Goal: Task Accomplishment & Management: Manage account settings

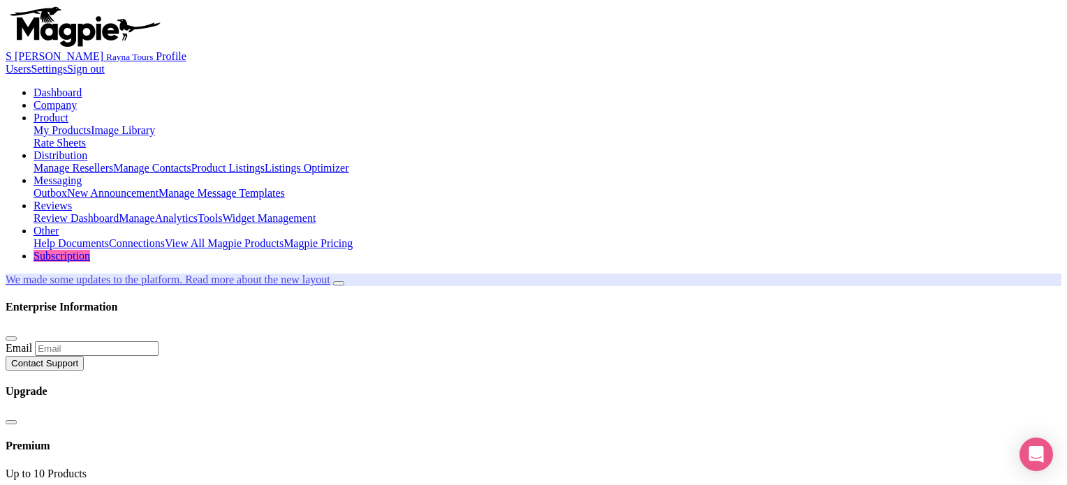
click at [91, 124] on link "My Products" at bounding box center [62, 130] width 57 height 12
type input "atlantis"
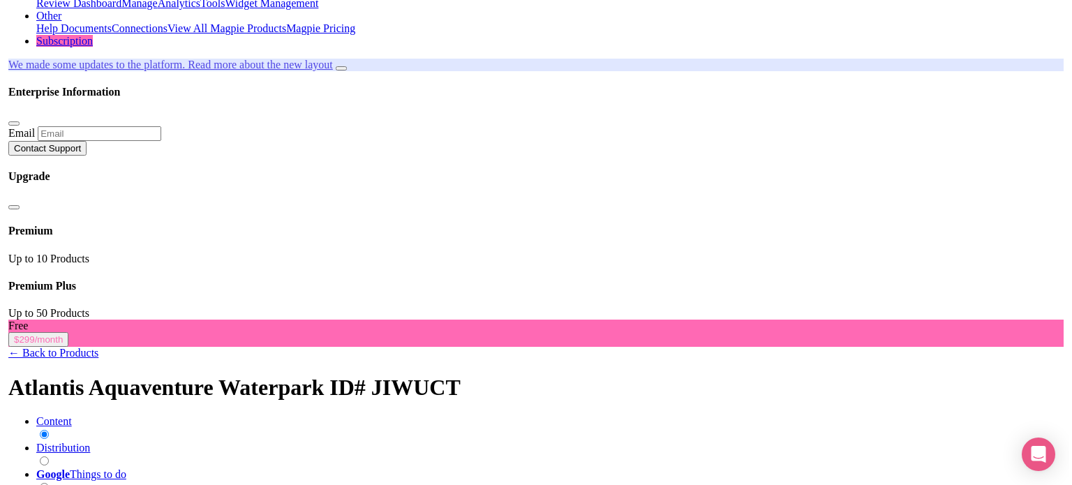
scroll to position [193, 0]
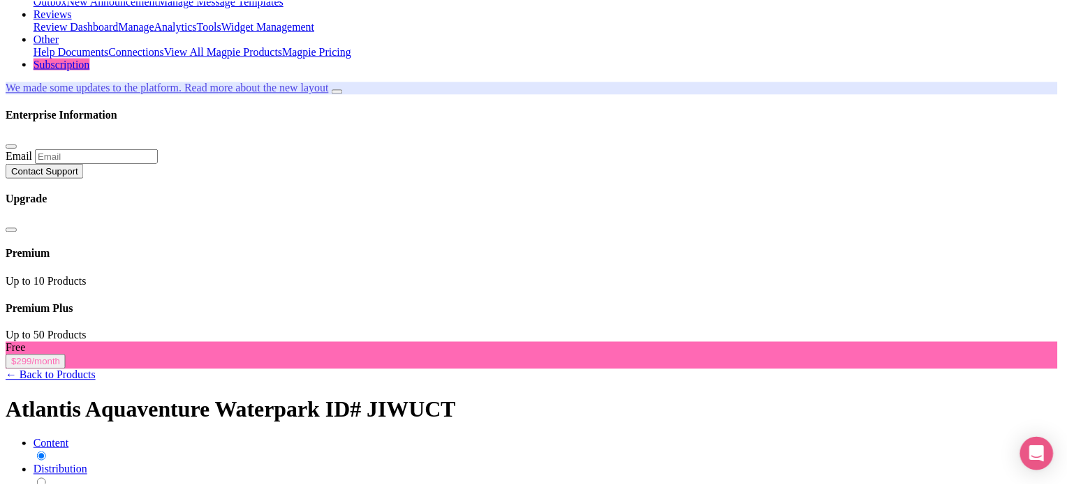
scroll to position [0, 0]
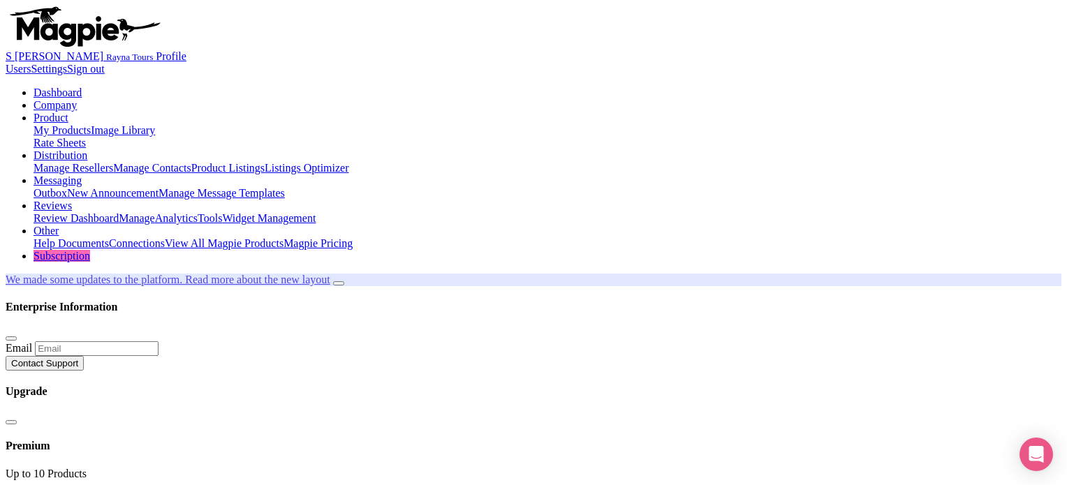
copy h1 "Atlantis Aquaventure Waterpark"
copy span "JIWUCT"
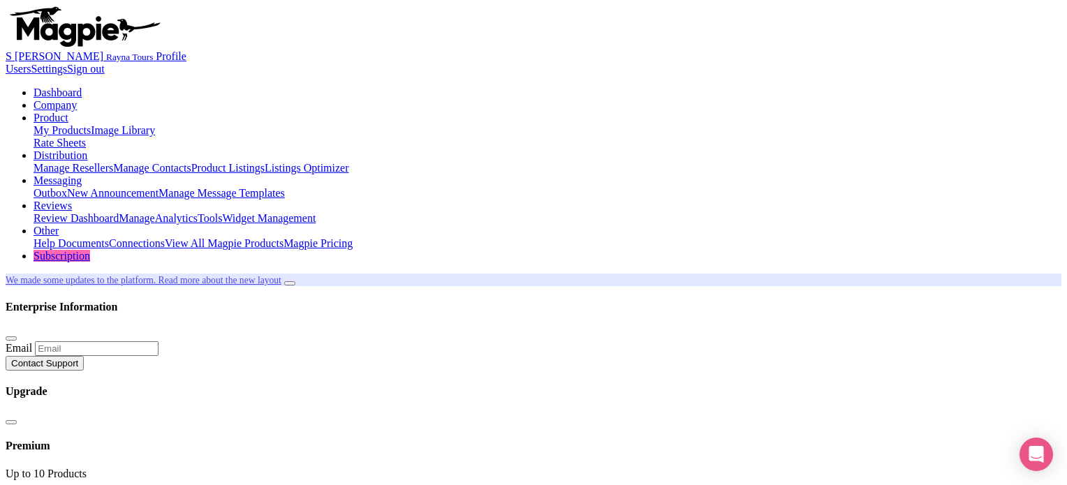
type input "img"
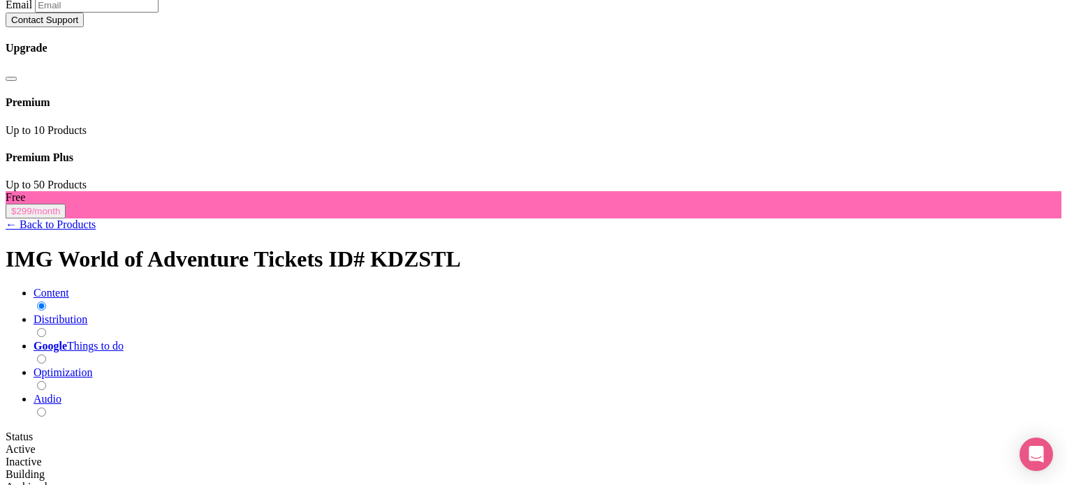
scroll to position [349, 0]
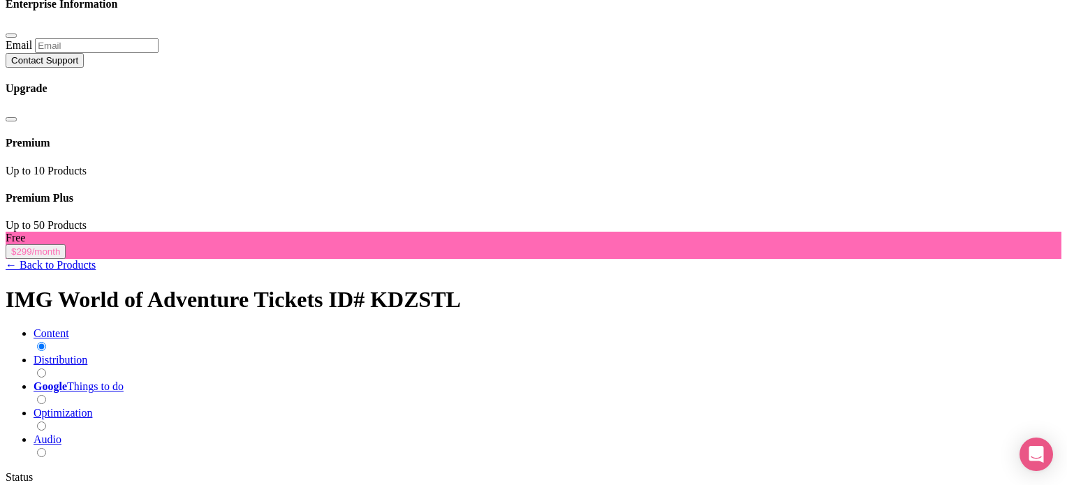
scroll to position [279, 0]
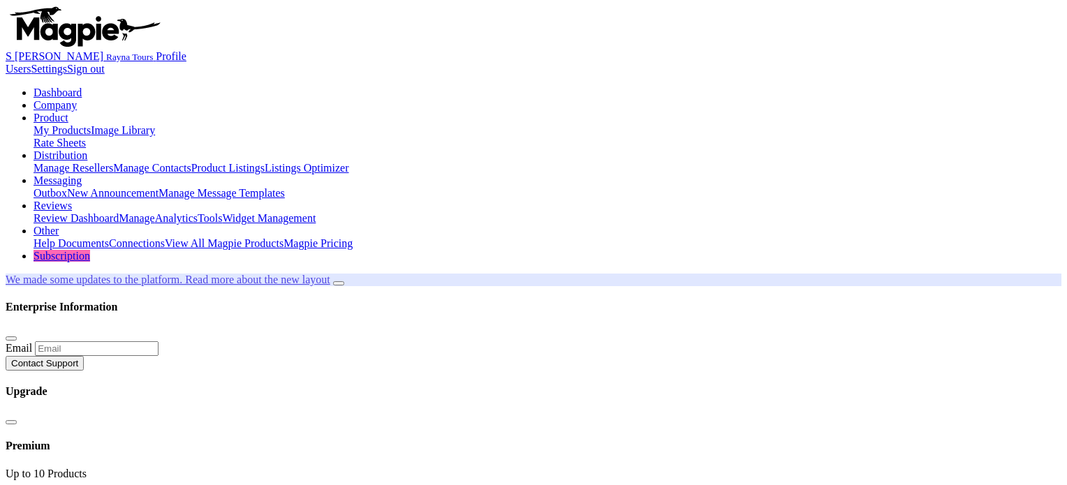
scroll to position [242, 0]
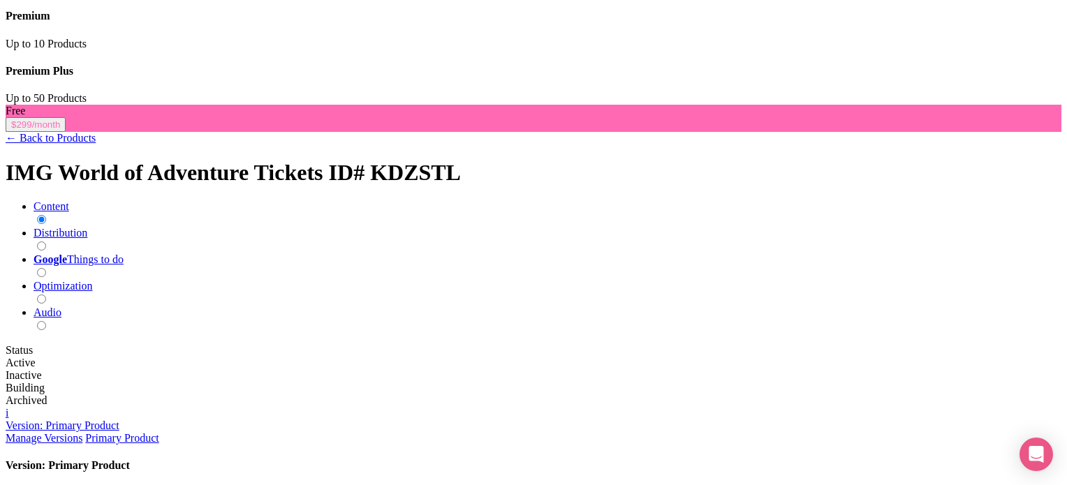
scroll to position [472, 0]
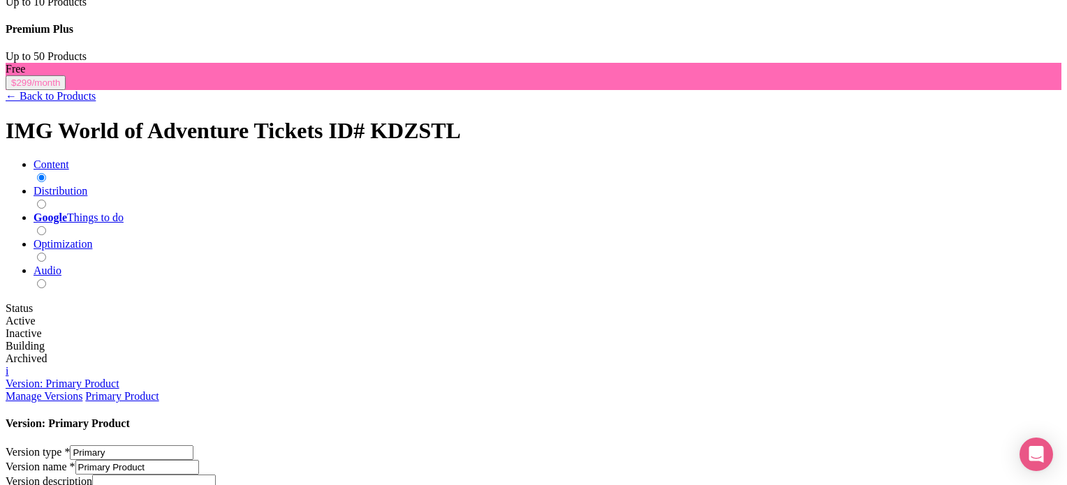
type input "Saving..."
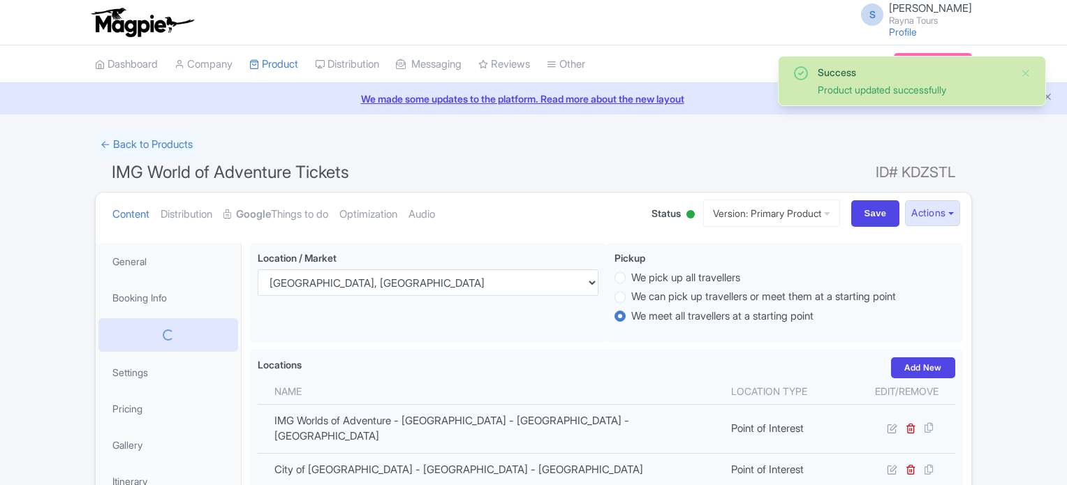
scroll to position [242, 0]
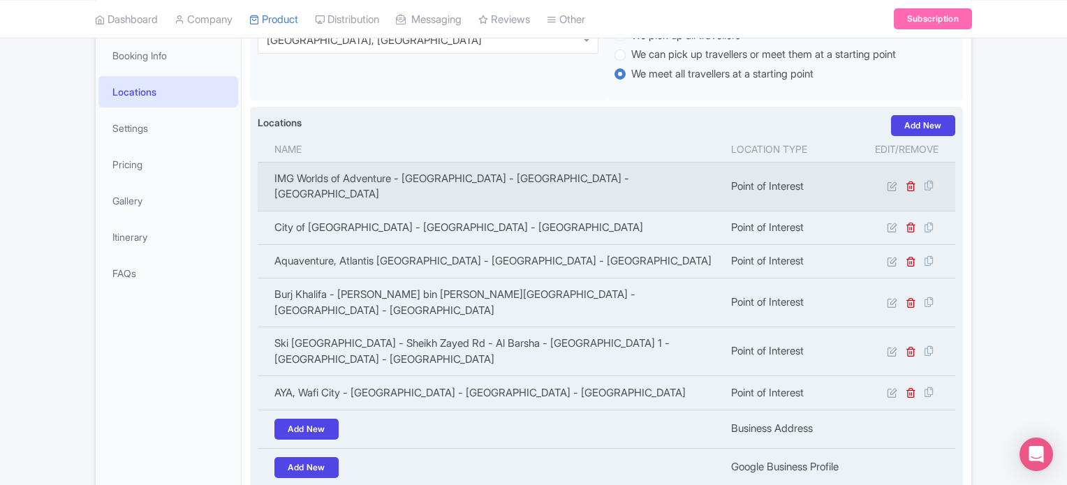
click at [517, 179] on td "IMG Worlds of Adventure - City of Arabia - Dubai - United Arab Emirates" at bounding box center [490, 186] width 465 height 49
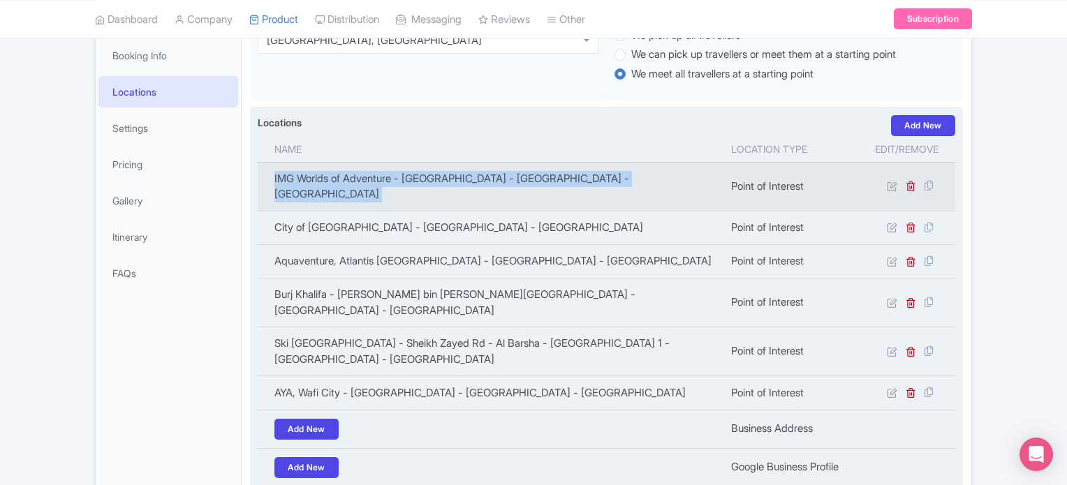
click at [517, 179] on td "IMG Worlds of Adventure - City of Arabia - Dubai - United Arab Emirates" at bounding box center [490, 186] width 465 height 49
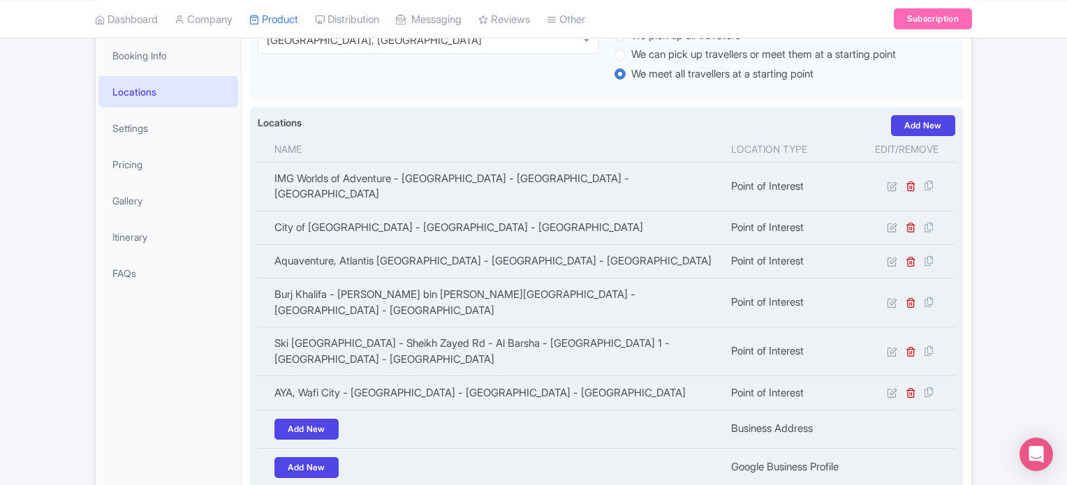
click at [281, 121] on label "Locations" at bounding box center [280, 122] width 44 height 15
click at [360, 121] on div "Locations i Add New" at bounding box center [606, 125] width 697 height 21
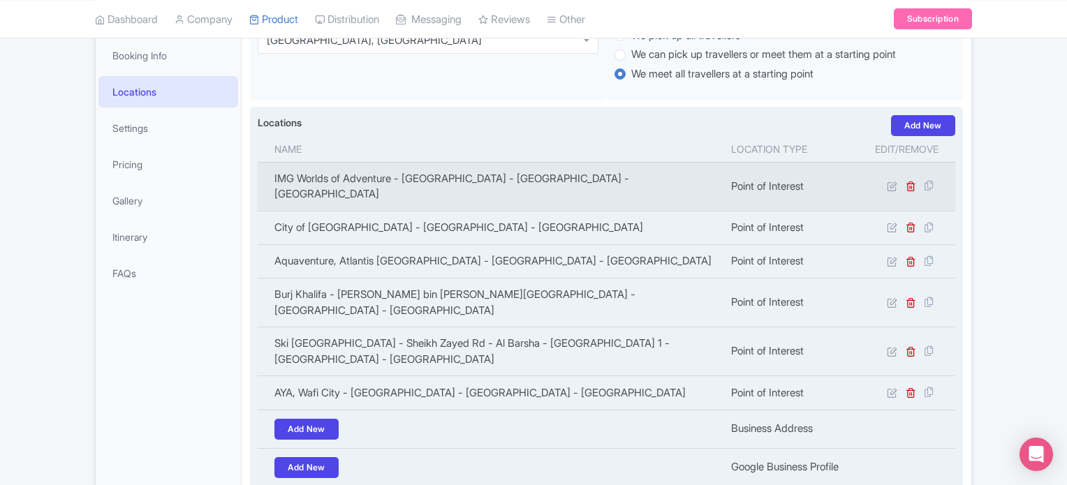
click at [288, 179] on td "IMG Worlds of Adventure - City of Arabia - Dubai - United Arab Emirates" at bounding box center [490, 186] width 465 height 49
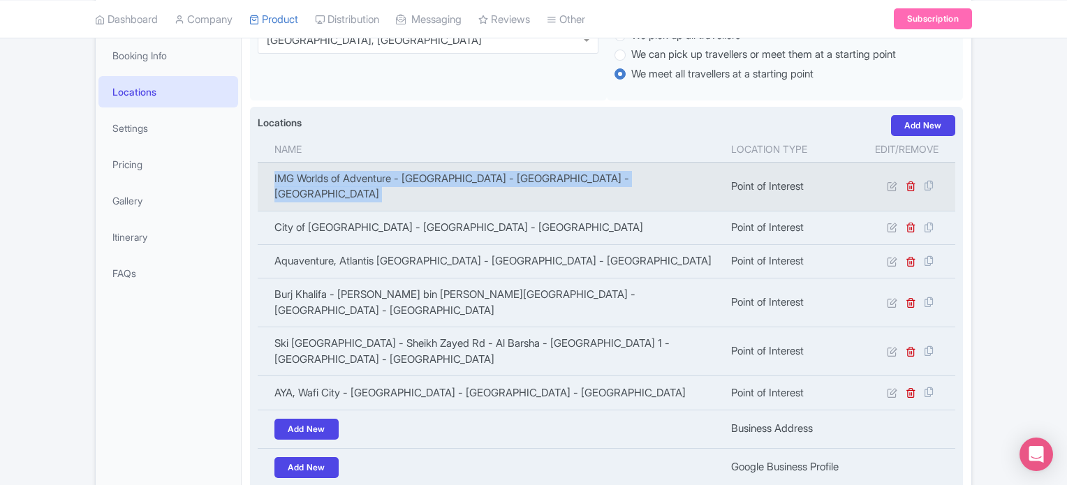
click at [288, 179] on td "IMG Worlds of Adventure - City of Arabia - Dubai - United Arab Emirates" at bounding box center [490, 186] width 465 height 49
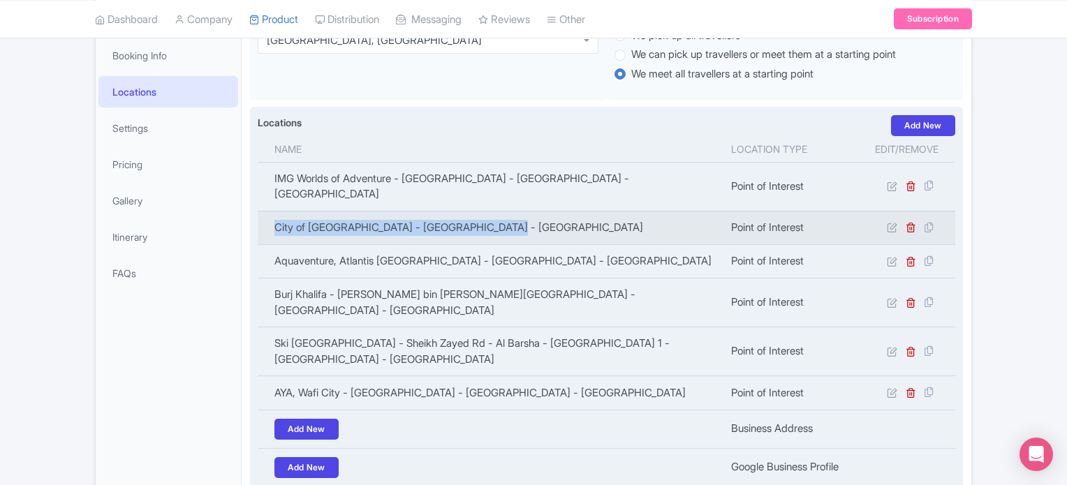
drag, startPoint x: 278, startPoint y: 212, endPoint x: 493, endPoint y: 211, distance: 215.7
click at [493, 211] on td "City of Arabia - Dubai - United Arab Emirates" at bounding box center [490, 228] width 465 height 34
click at [473, 223] on td "City of Arabia - Dubai - United Arab Emirates" at bounding box center [490, 228] width 465 height 34
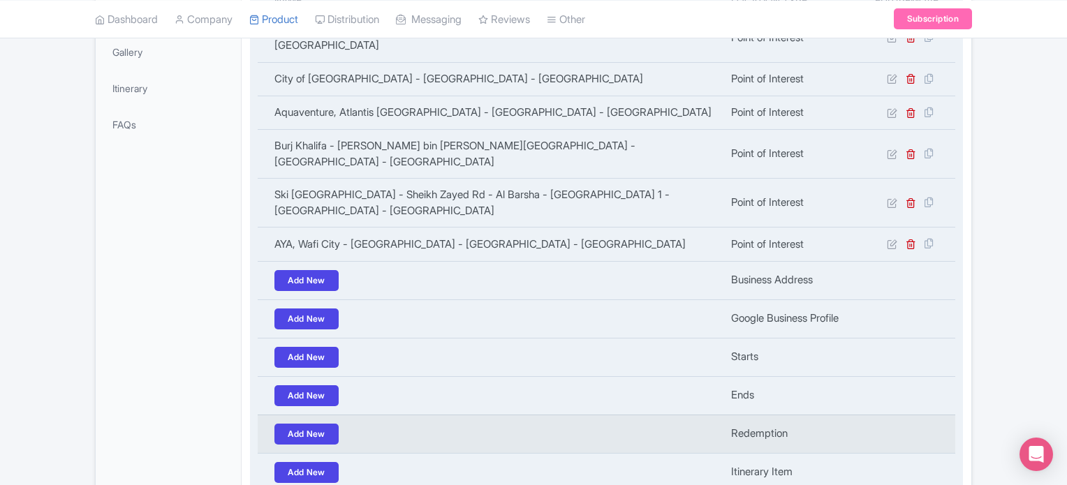
scroll to position [472, 0]
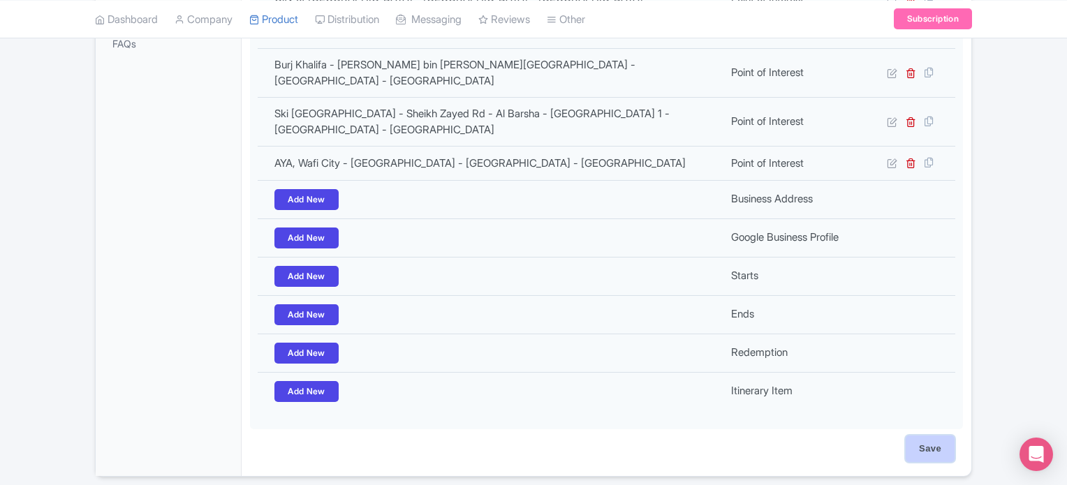
click at [926, 436] on input "Save" at bounding box center [929, 449] width 49 height 27
type input "Saving..."
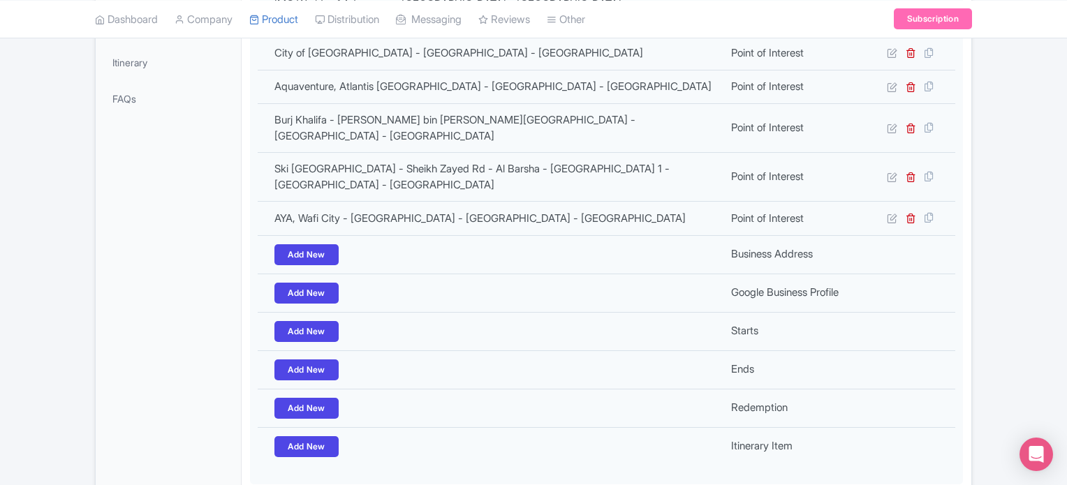
scroll to position [193, 0]
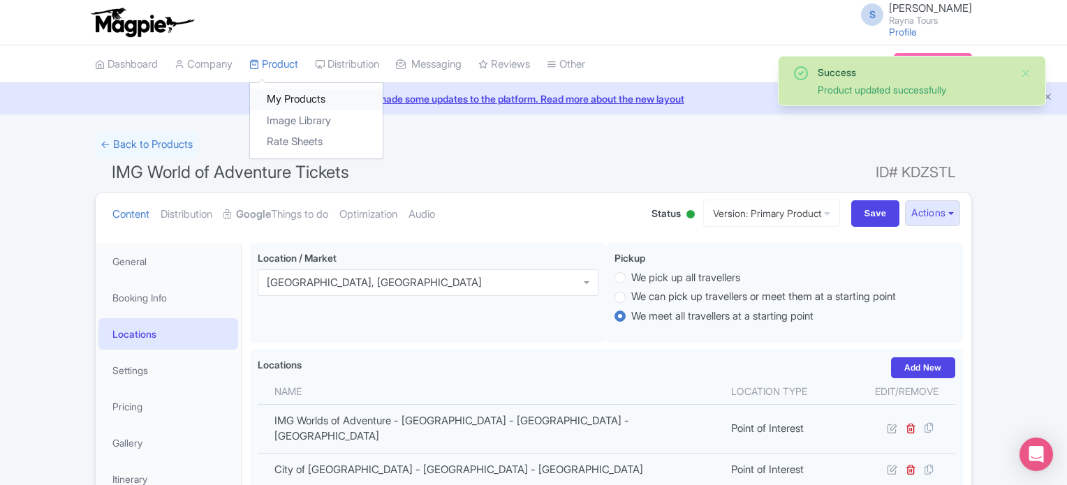
click at [280, 97] on link "My Products" at bounding box center [316, 100] width 133 height 22
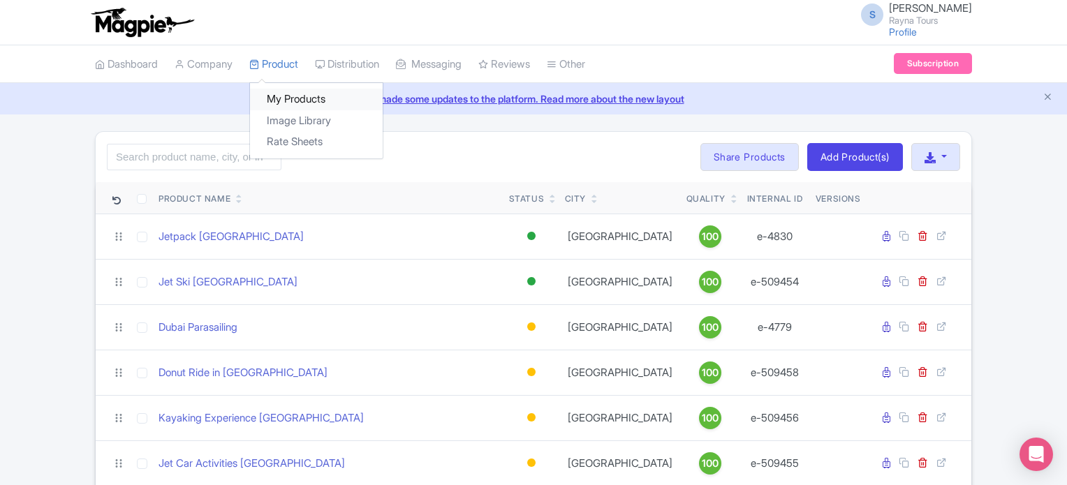
click at [287, 103] on link "My Products" at bounding box center [316, 100] width 133 height 22
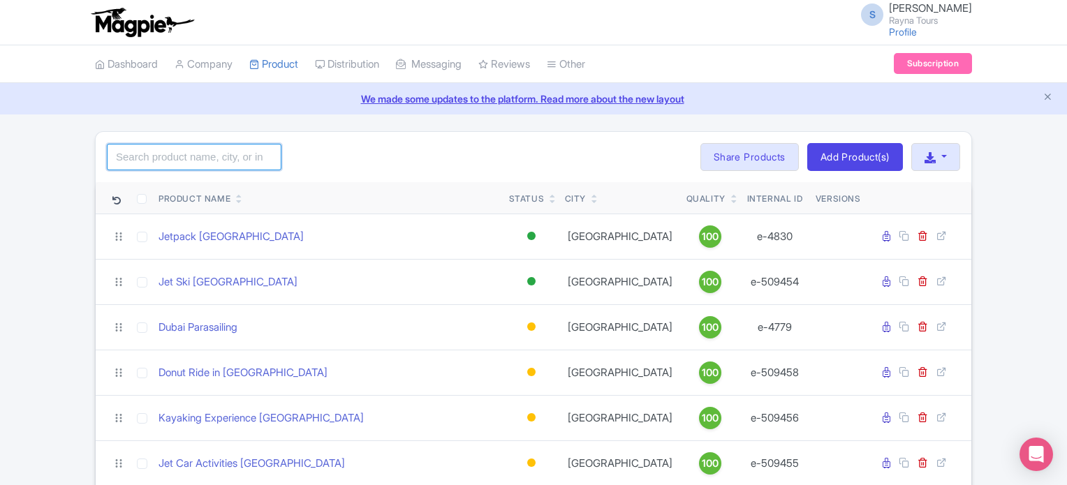
click at [213, 158] on input "search" at bounding box center [194, 157] width 175 height 27
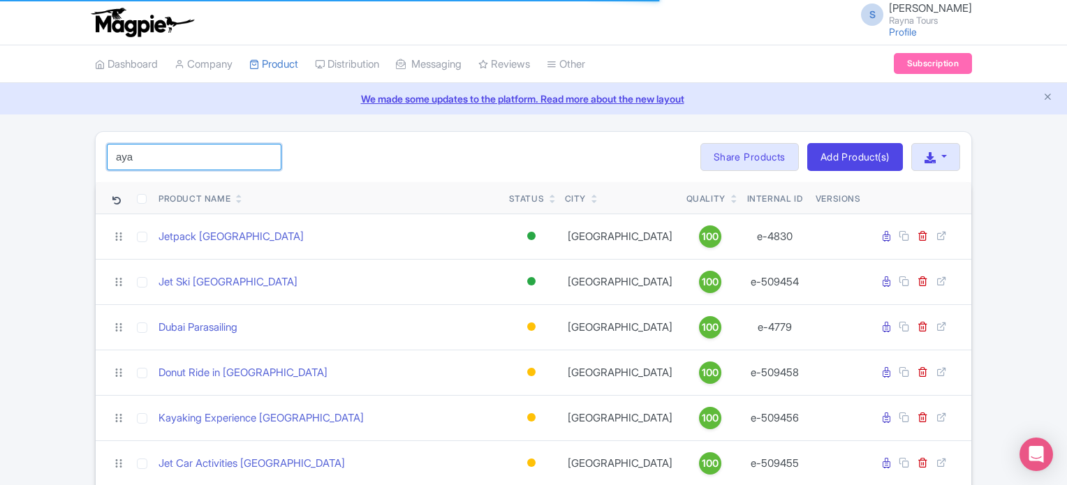
type input "aya"
click at [417, 202] on div "Product Name" at bounding box center [327, 199] width 339 height 13
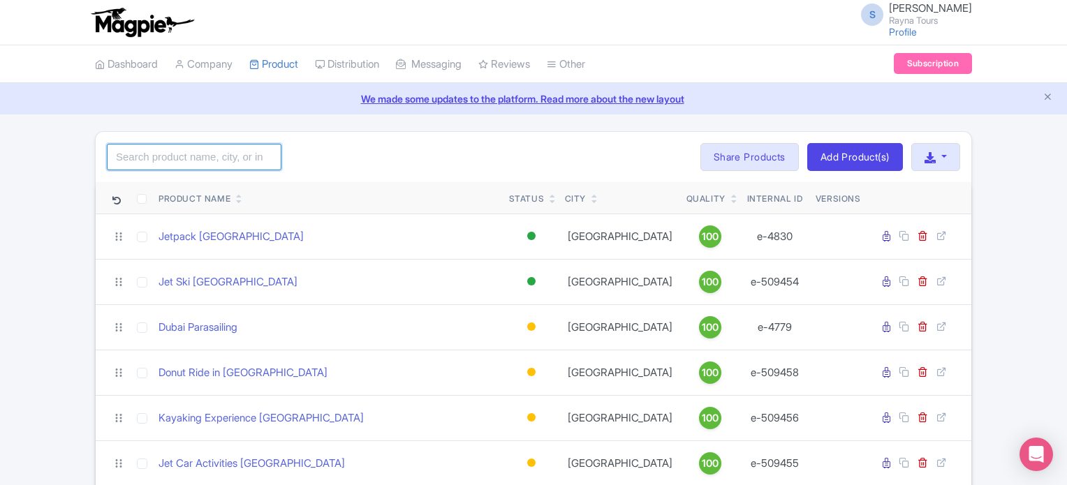
click at [214, 156] on input "search" at bounding box center [194, 157] width 175 height 27
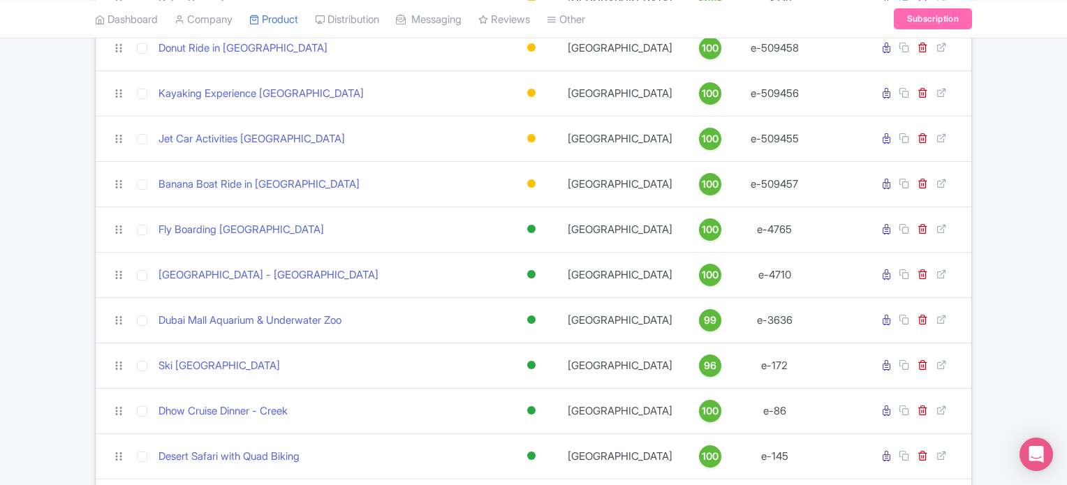
scroll to position [349, 0]
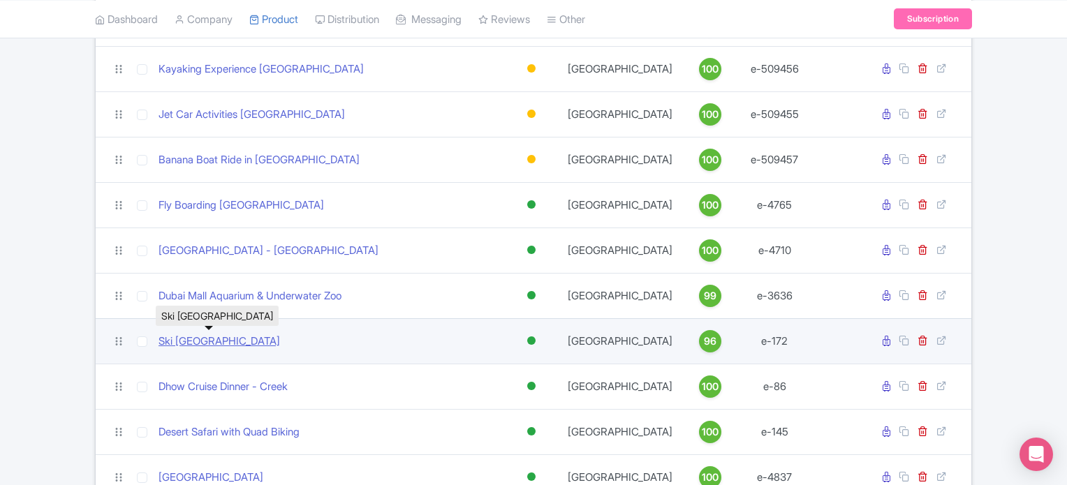
type input "aya"
click at [232, 339] on link "Ski [GEOGRAPHIC_DATA]" at bounding box center [218, 342] width 121 height 16
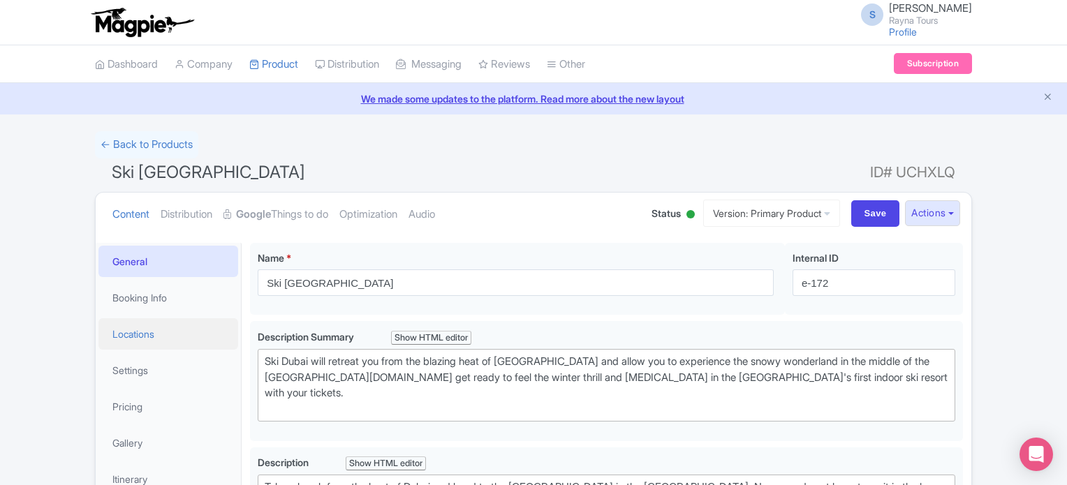
click at [140, 334] on link "Locations" at bounding box center [168, 333] width 140 height 31
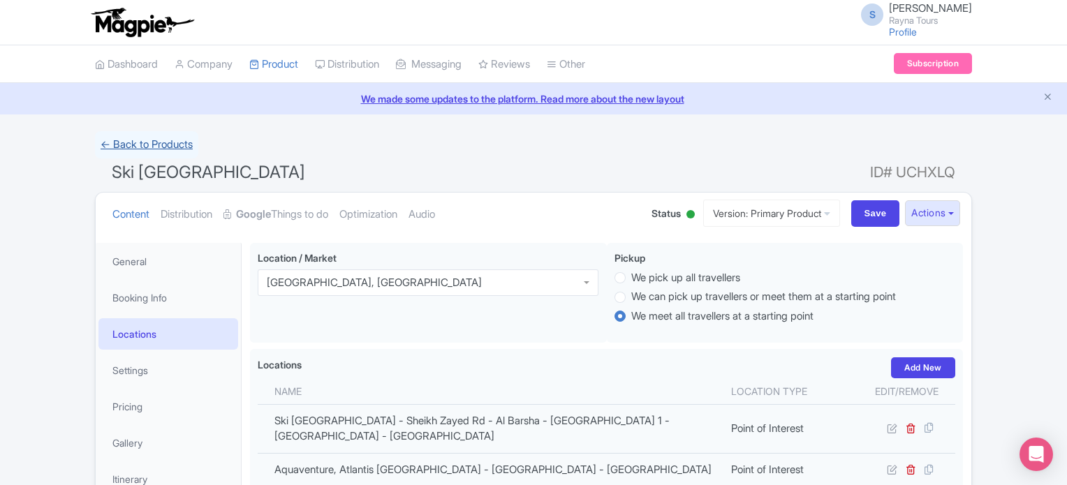
click at [160, 144] on link "← Back to Products" at bounding box center [146, 144] width 103 height 27
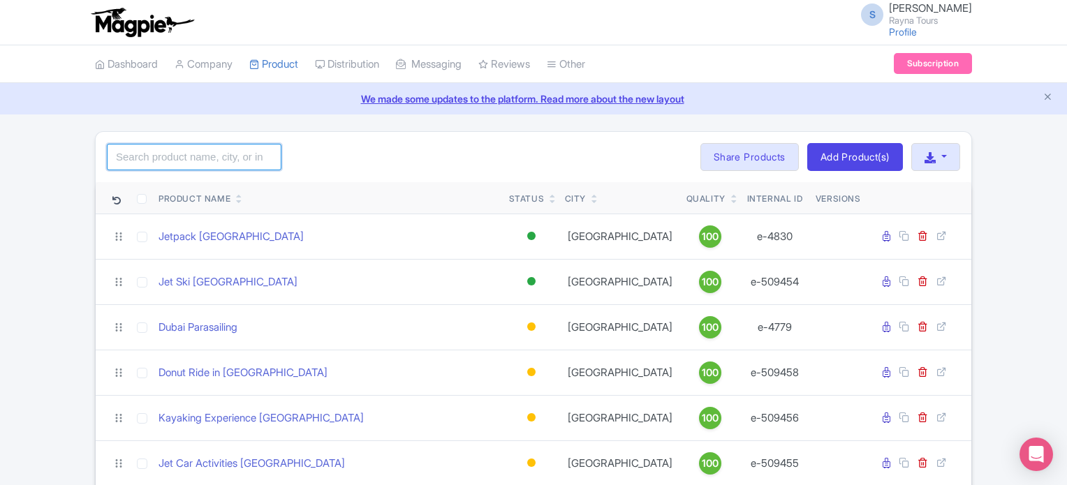
click at [175, 161] on input "search" at bounding box center [194, 157] width 175 height 27
paste input "teamLab Phenomena"
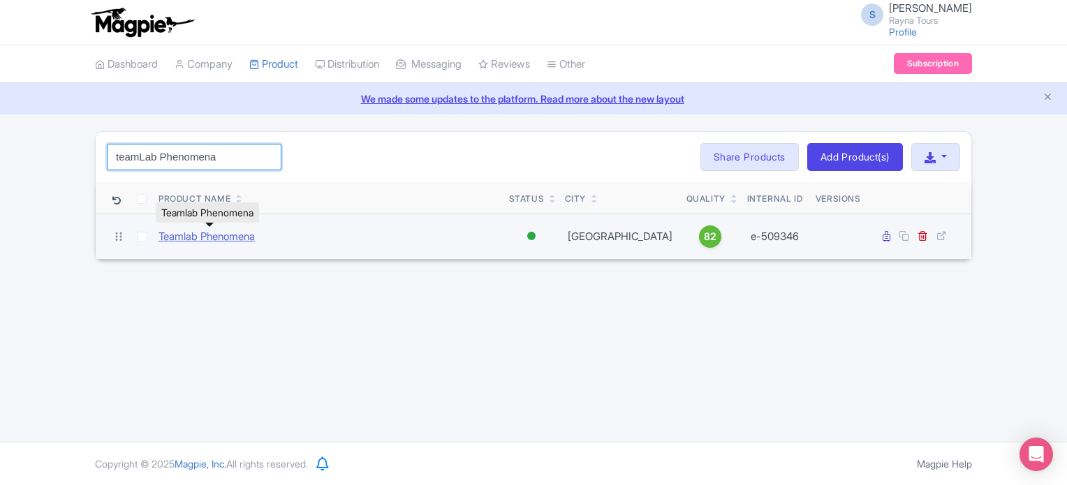
type input "teamLab Phenomena"
click at [221, 237] on link "Teamlab Phenomena" at bounding box center [206, 237] width 96 height 16
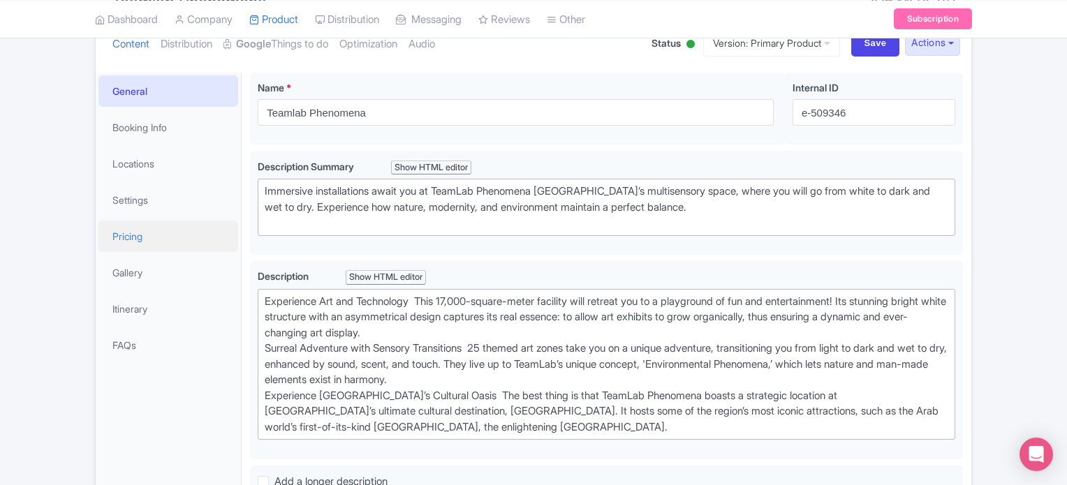
scroll to position [140, 0]
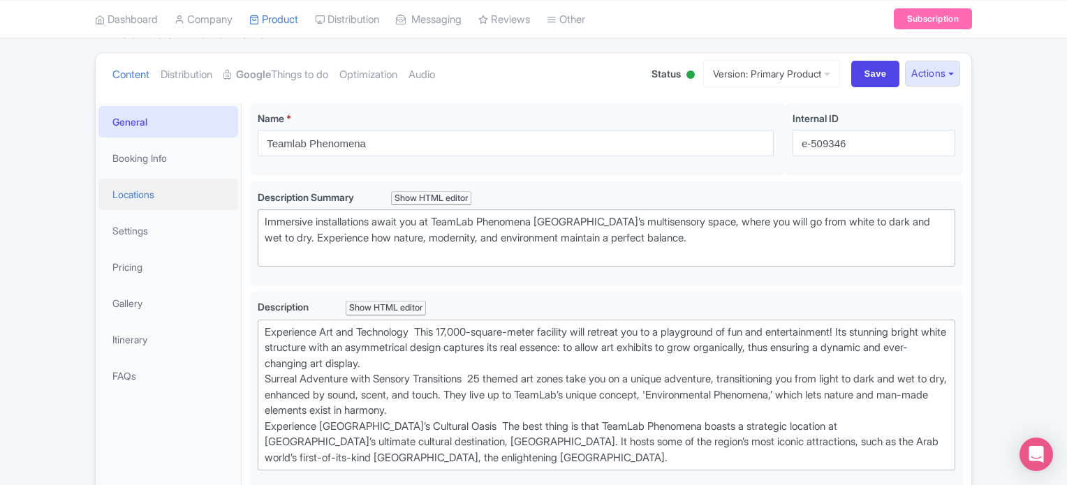
click at [145, 195] on link "Locations" at bounding box center [168, 194] width 140 height 31
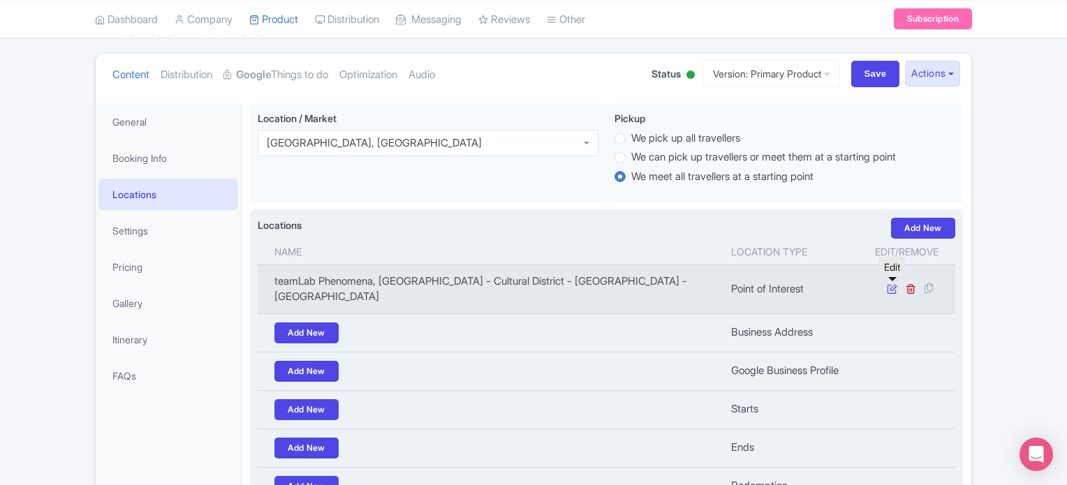
click at [889, 290] on icon at bounding box center [891, 288] width 10 height 10
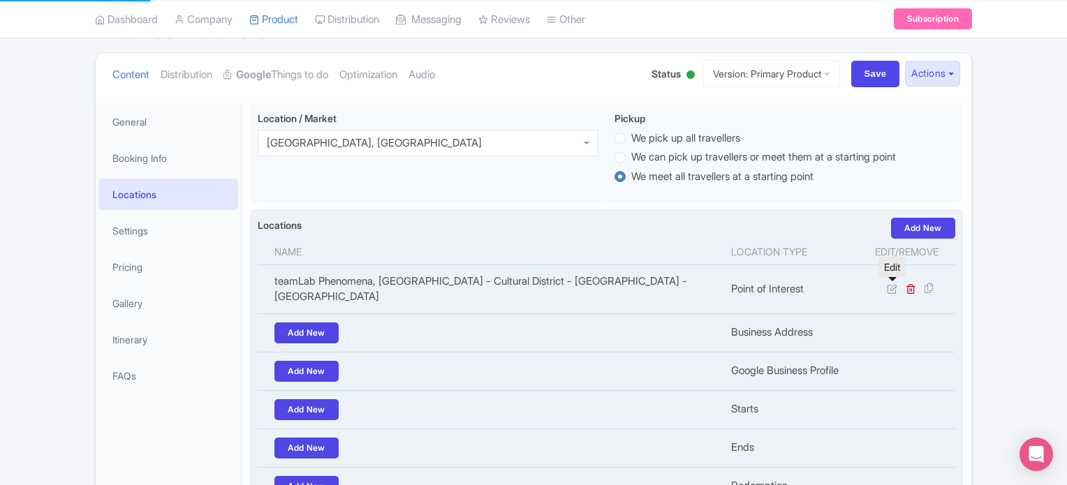
scroll to position [70, 0]
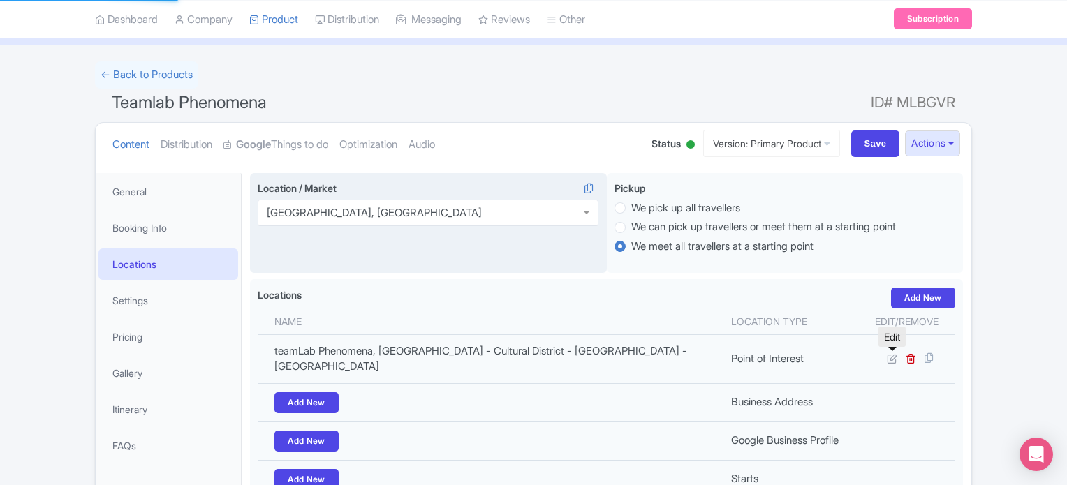
click at [498, 210] on div "[GEOGRAPHIC_DATA], [GEOGRAPHIC_DATA]" at bounding box center [428, 213] width 341 height 27
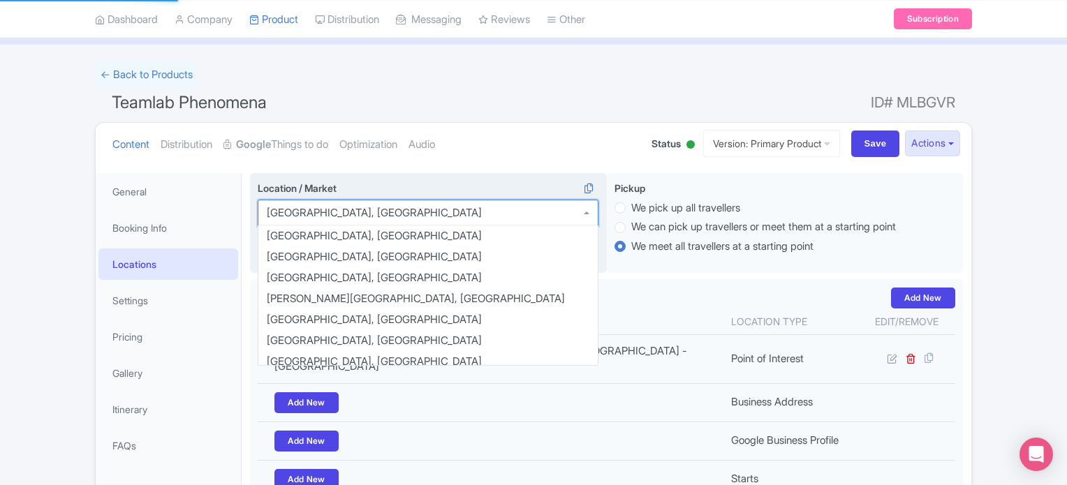
scroll to position [112, 0]
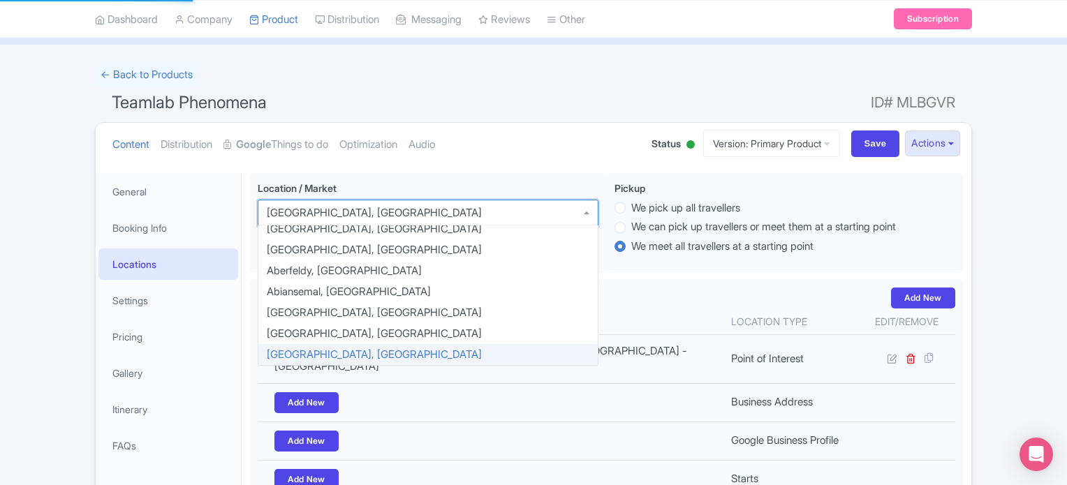
click at [553, 167] on div "Teamlab Phenomena Name * i i Teamlab Phenomena Your product's name has 17 chara…" at bounding box center [606, 422] width 729 height 514
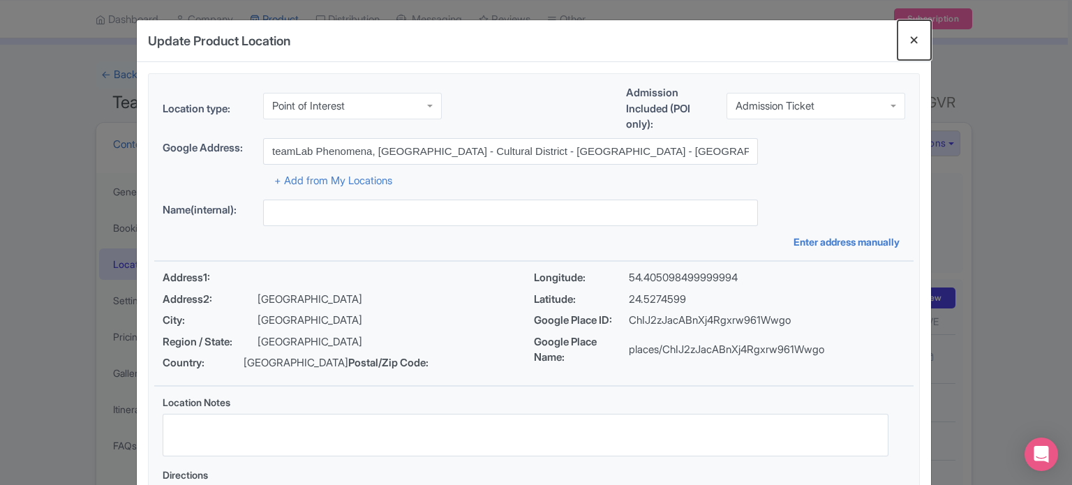
click at [911, 41] on button "Close" at bounding box center [915, 40] width 34 height 40
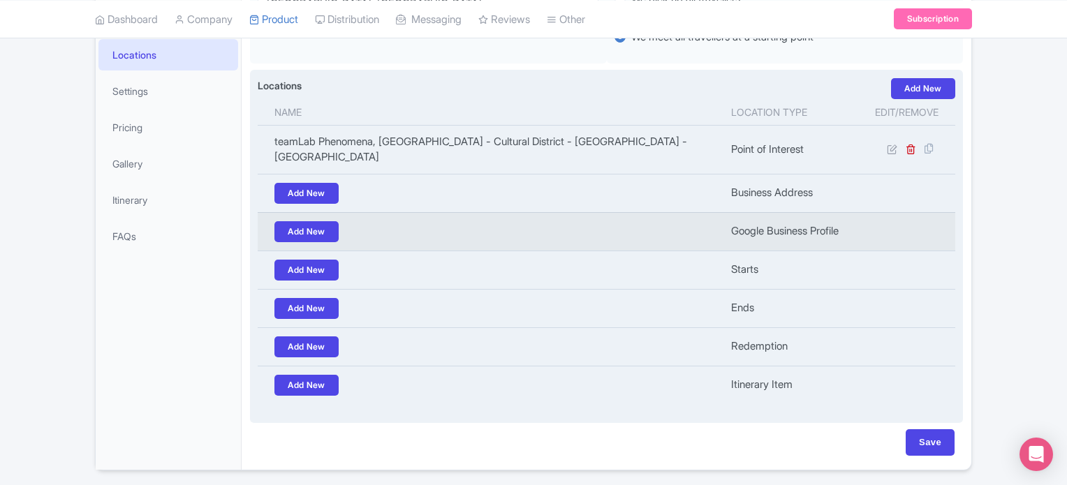
scroll to position [0, 0]
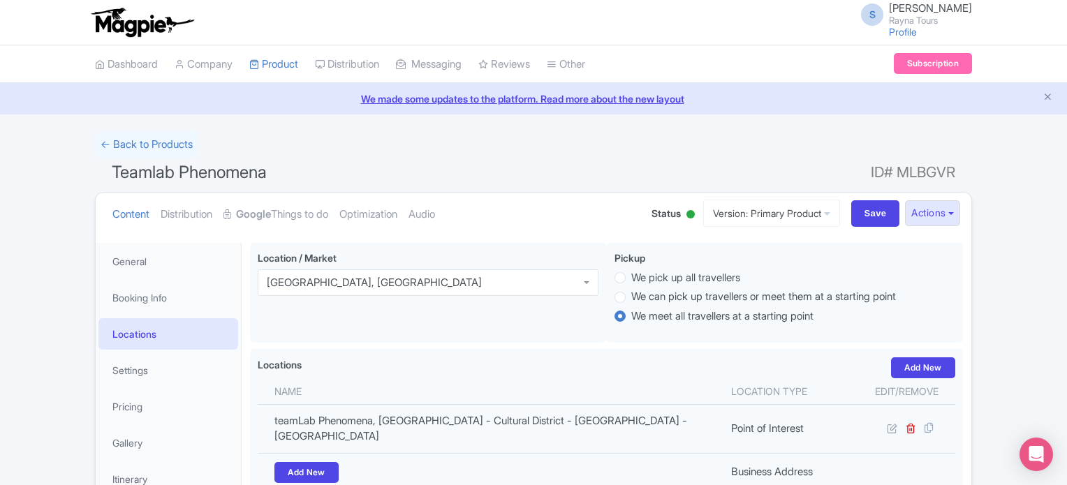
click at [205, 177] on span "Teamlab Phenomena" at bounding box center [189, 172] width 155 height 20
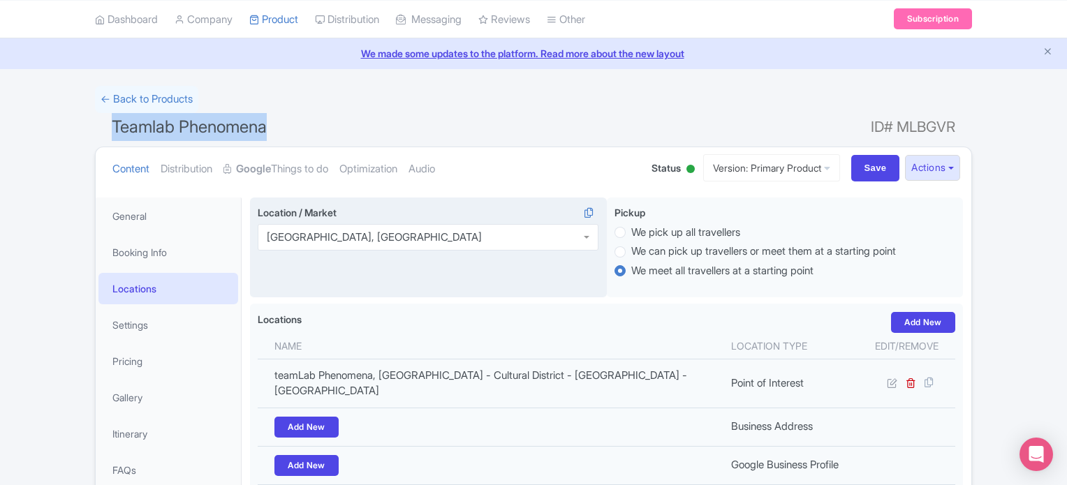
scroll to position [70, 0]
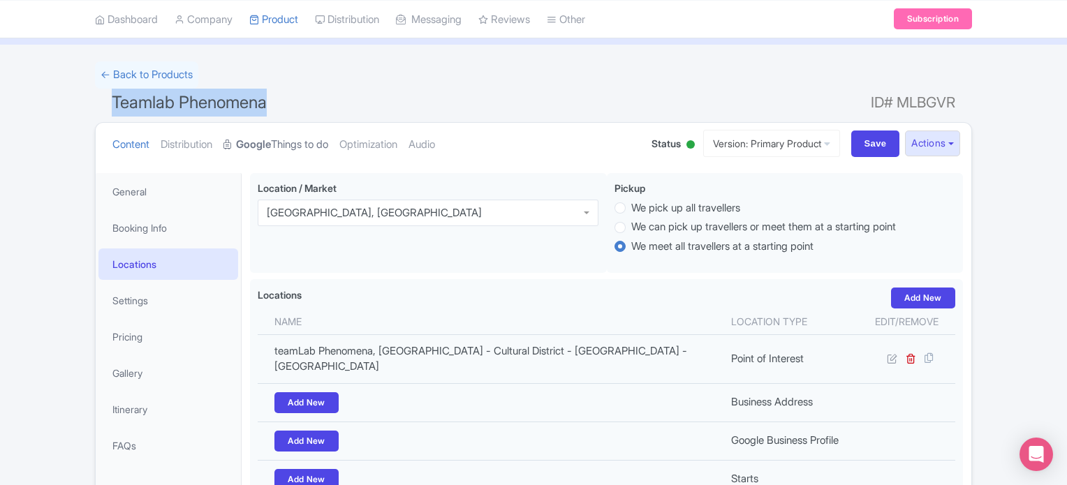
click at [271, 142] on strong "Google" at bounding box center [253, 145] width 35 height 16
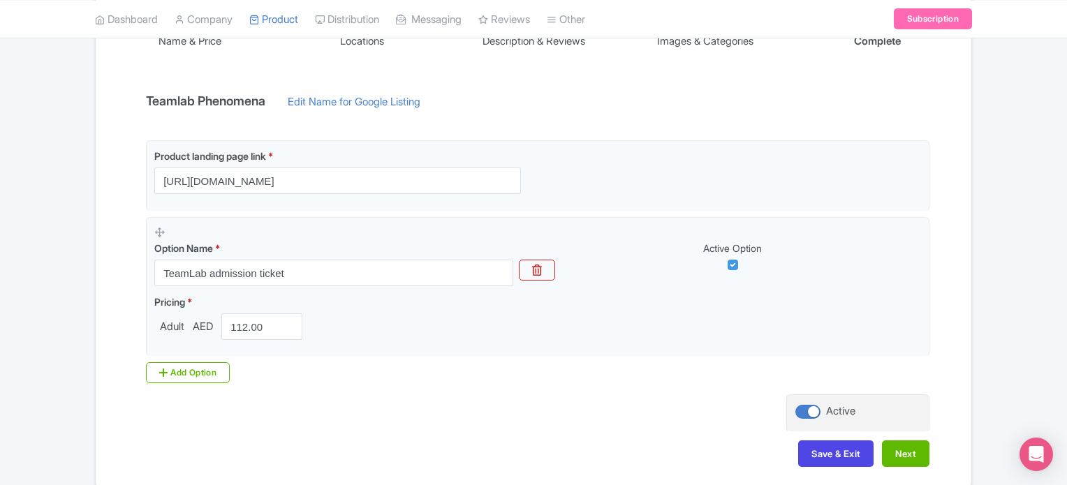
scroll to position [325, 0]
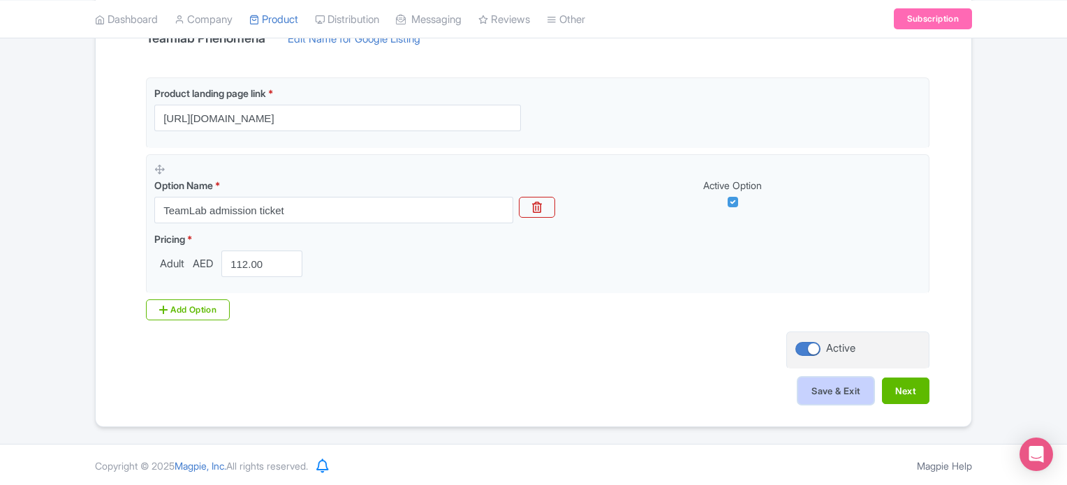
click at [825, 390] on button "Save & Exit" at bounding box center [835, 391] width 75 height 27
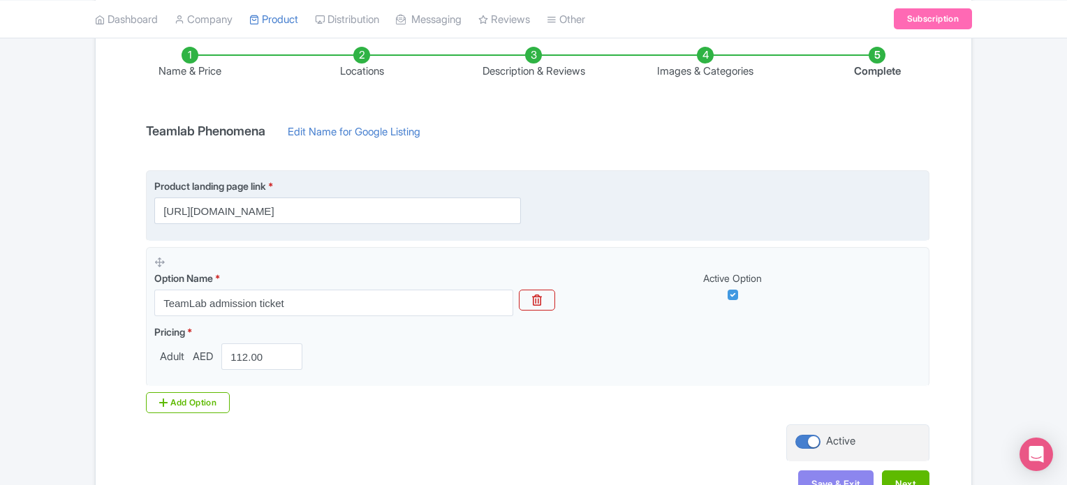
scroll to position [46, 0]
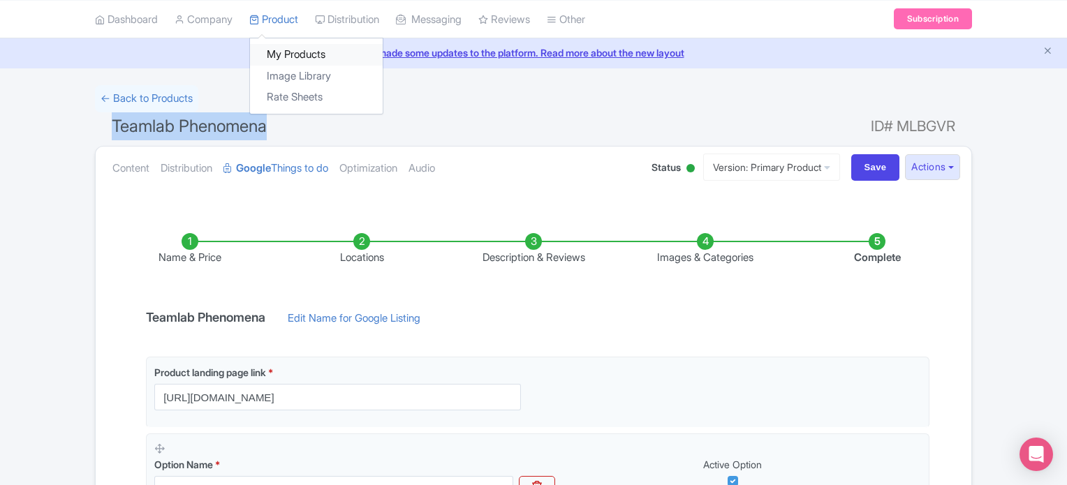
click at [288, 58] on link "My Products" at bounding box center [316, 55] width 133 height 22
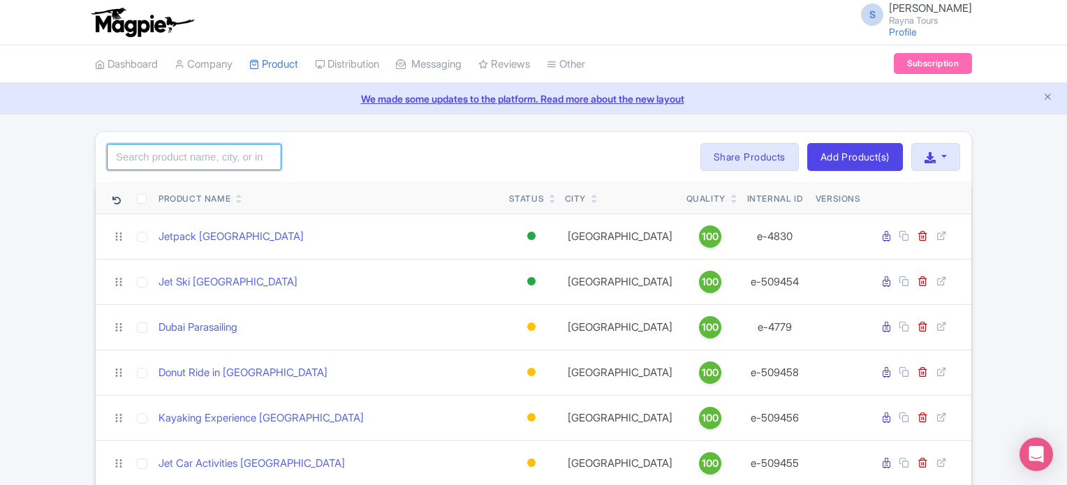
click at [213, 152] on input "search" at bounding box center [194, 157] width 175 height 27
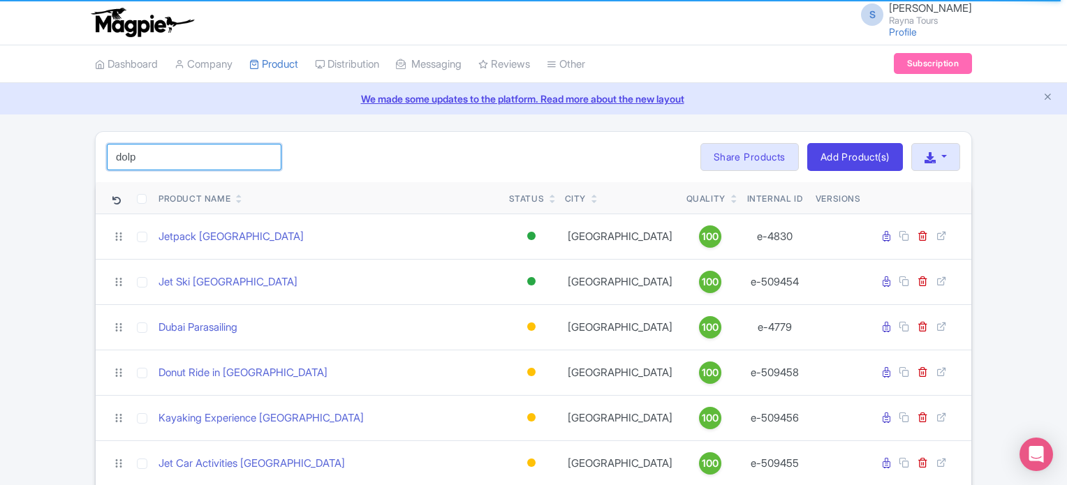
click at [213, 152] on input "dolp" at bounding box center [194, 157] width 175 height 27
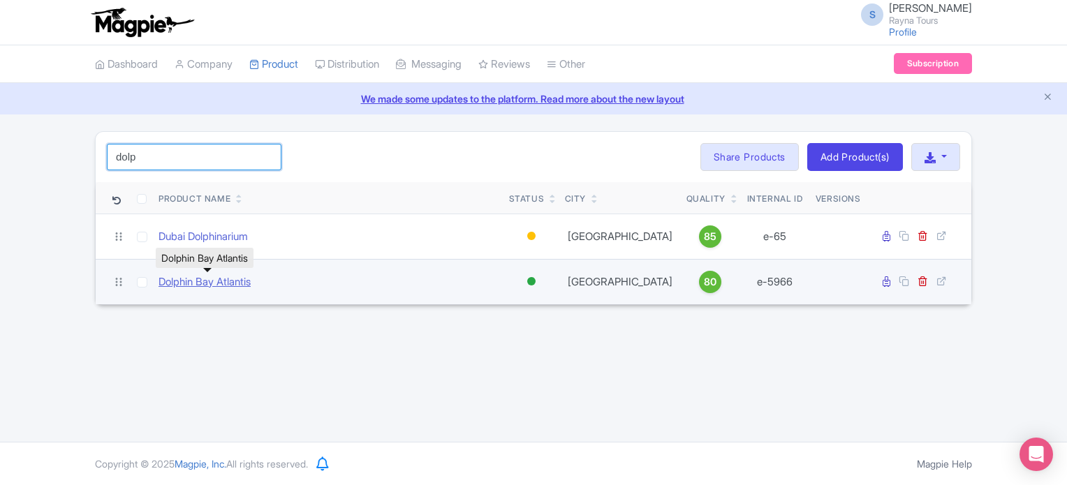
type input "dolp"
click at [229, 281] on link "Dolphin Bay Atlantis" at bounding box center [204, 282] width 92 height 16
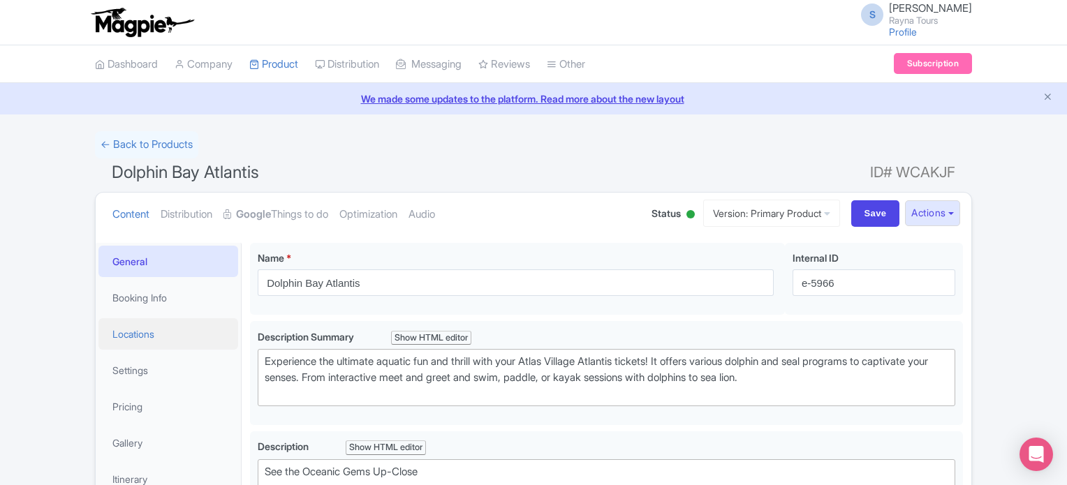
click at [148, 332] on link "Locations" at bounding box center [168, 333] width 140 height 31
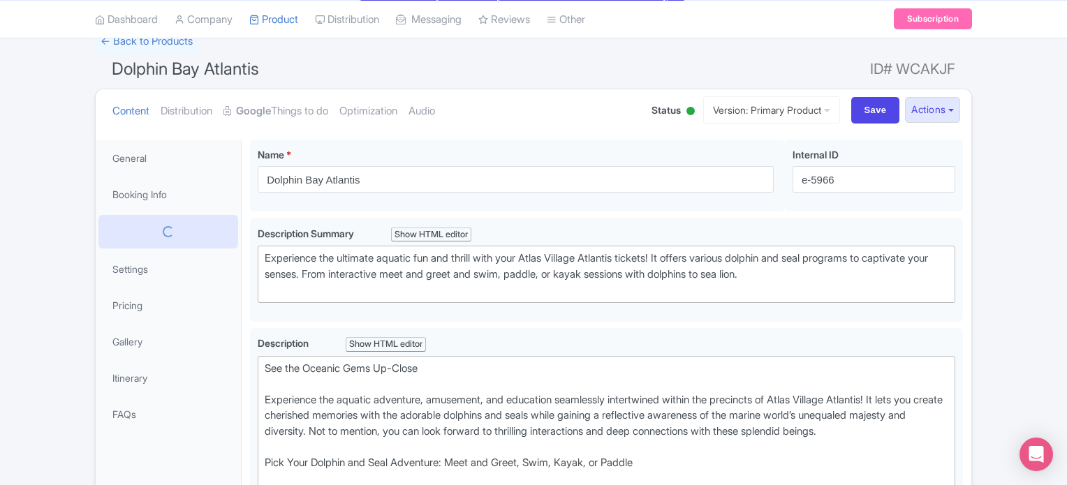
scroll to position [140, 0]
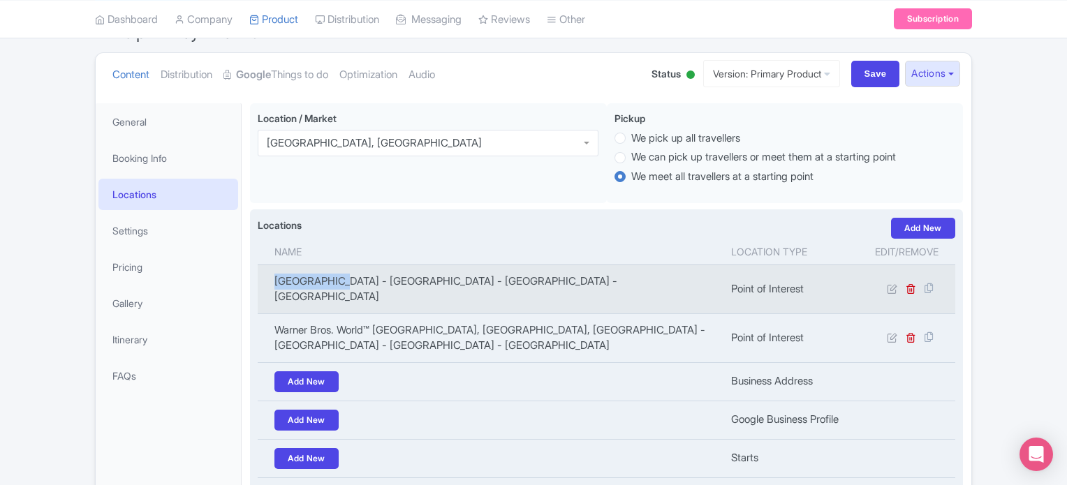
drag, startPoint x: 277, startPoint y: 279, endPoint x: 335, endPoint y: 284, distance: 58.2
click at [335, 284] on td "[GEOGRAPHIC_DATA] - [GEOGRAPHIC_DATA] - [GEOGRAPHIC_DATA] - [GEOGRAPHIC_DATA]" at bounding box center [490, 289] width 465 height 49
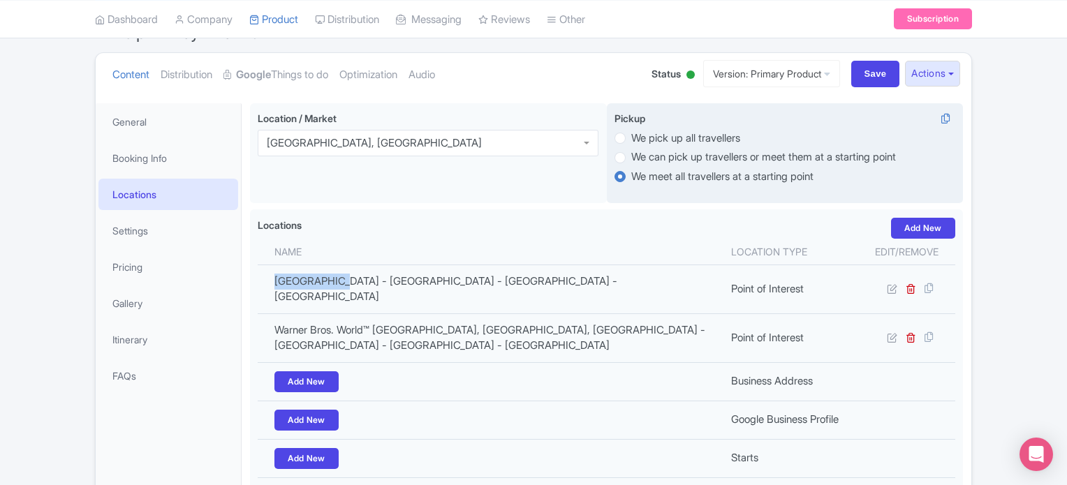
copy td "Dolphin Bay"
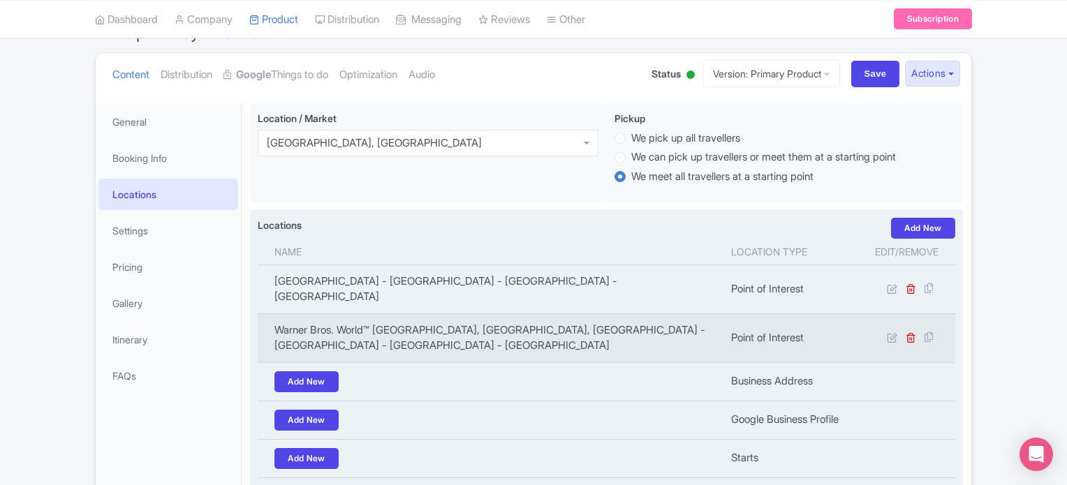
click at [496, 315] on td "Warner Bros. World™ [GEOGRAPHIC_DATA], [GEOGRAPHIC_DATA], [GEOGRAPHIC_DATA] - […" at bounding box center [490, 337] width 465 height 49
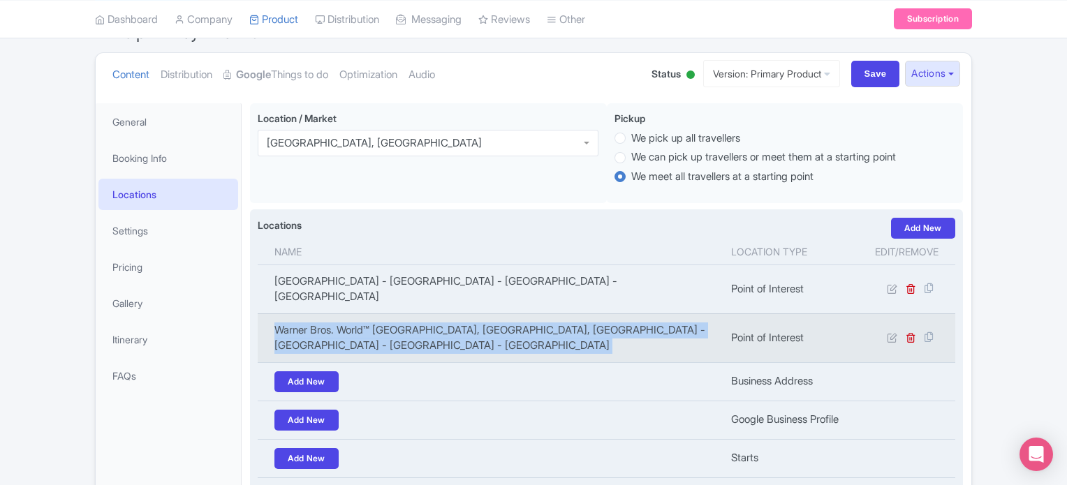
click at [496, 315] on td "Warner Bros. World™ [GEOGRAPHIC_DATA], [GEOGRAPHIC_DATA], [GEOGRAPHIC_DATA] - […" at bounding box center [490, 337] width 465 height 49
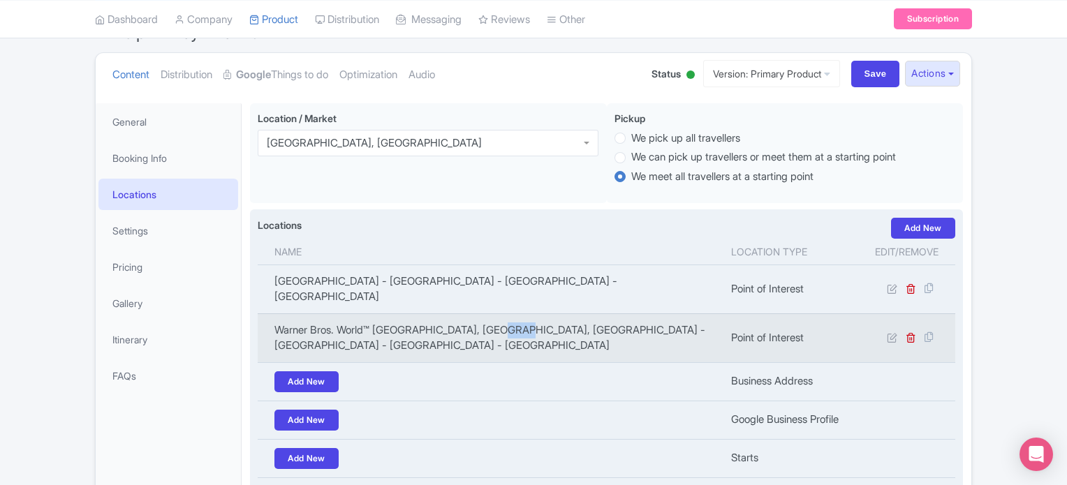
click at [496, 315] on td "Warner Bros. World™ Yas Island, Abu Dhabi, Yas Island - YS4 - Abu Dhabi - Unite…" at bounding box center [490, 337] width 465 height 49
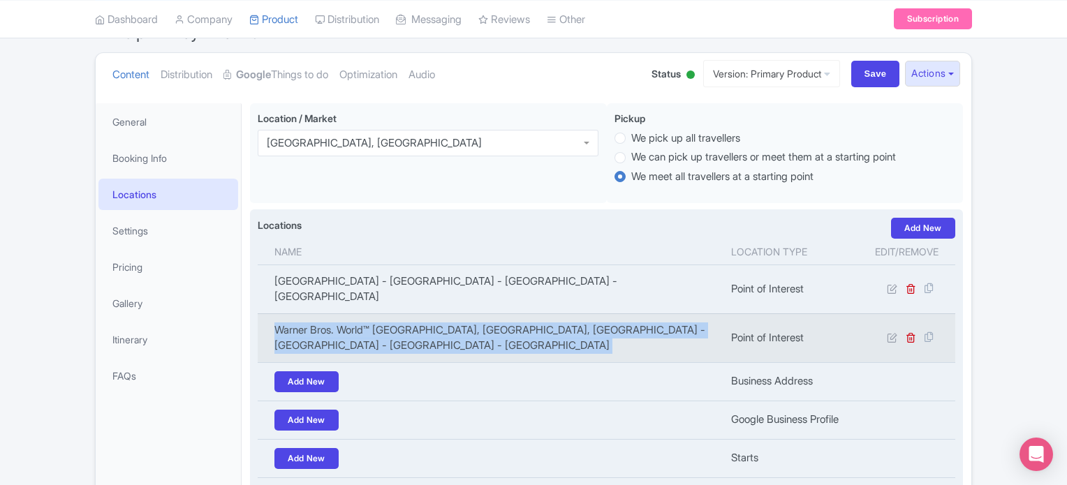
click at [496, 315] on td "Warner Bros. World™ Yas Island, Abu Dhabi, Yas Island - YS4 - Abu Dhabi - Unite…" at bounding box center [490, 337] width 465 height 49
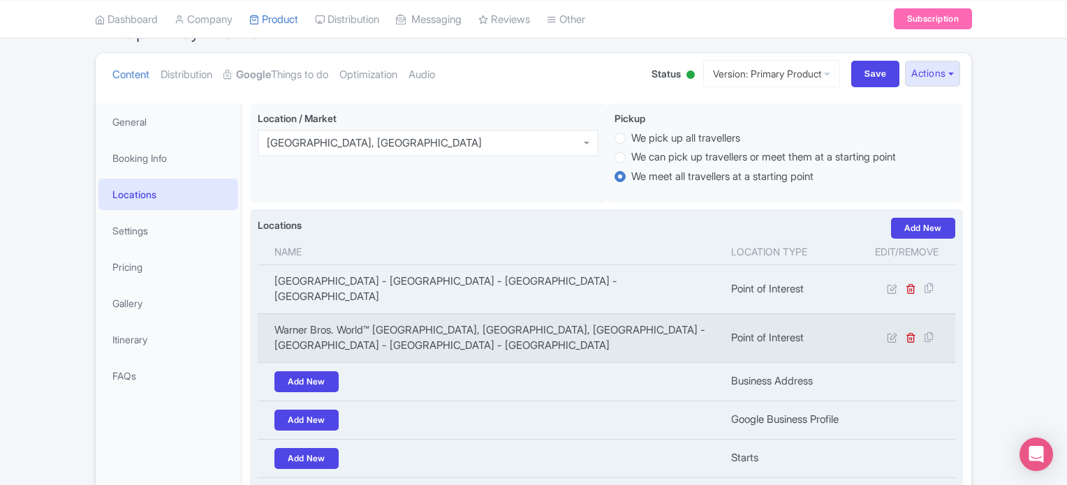
click at [496, 315] on td "Warner Bros. World™ Yas Island, Abu Dhabi, Yas Island - YS4 - Abu Dhabi - Unite…" at bounding box center [490, 337] width 465 height 49
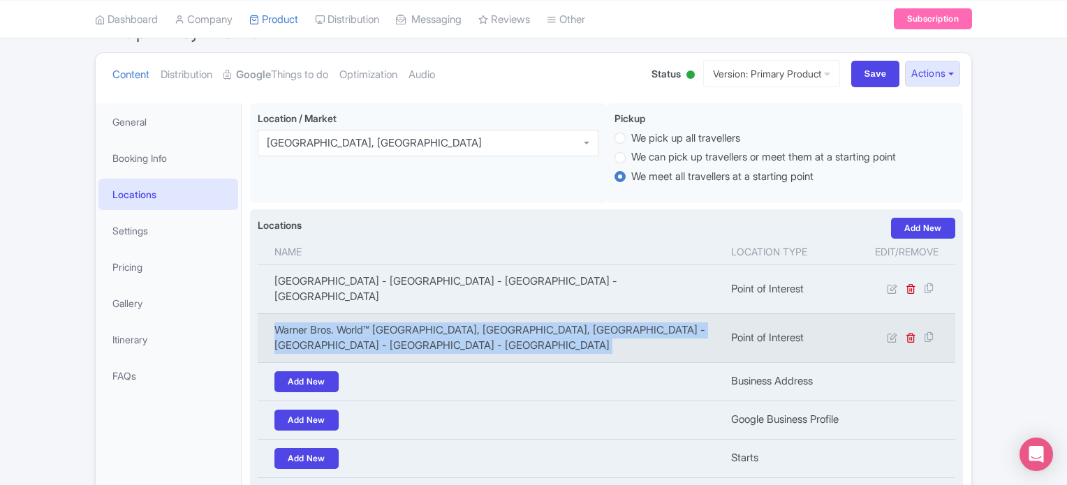
click at [496, 315] on td "Warner Bros. World™ Yas Island, Abu Dhabi, Yas Island - YS4 - Abu Dhabi - Unite…" at bounding box center [490, 337] width 465 height 49
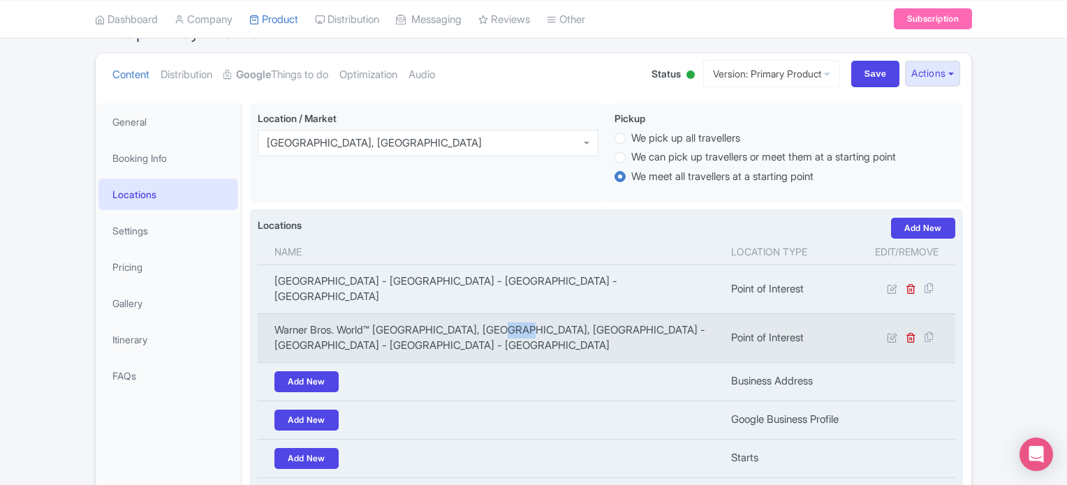
click at [496, 315] on td "Warner Bros. World™ Yas Island, Abu Dhabi, Yas Island - YS4 - Abu Dhabi - Unite…" at bounding box center [490, 337] width 465 height 49
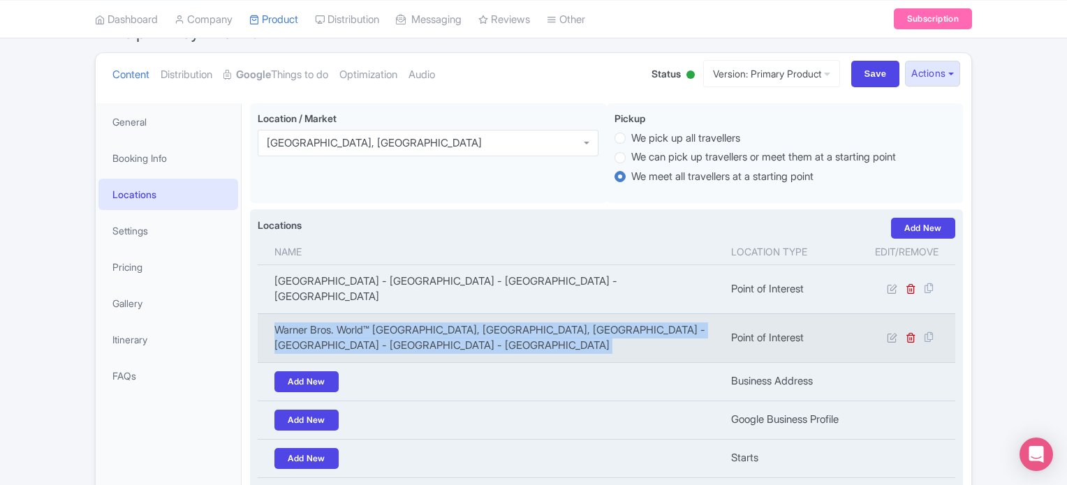
click at [496, 315] on td "Warner Bros. World™ Yas Island, Abu Dhabi, Yas Island - YS4 - Abu Dhabi - Unite…" at bounding box center [490, 337] width 465 height 49
click at [542, 315] on td "Warner Bros. World™ Yas Island, Abu Dhabi, Yas Island - YS4 - Abu Dhabi - Unite…" at bounding box center [490, 337] width 465 height 49
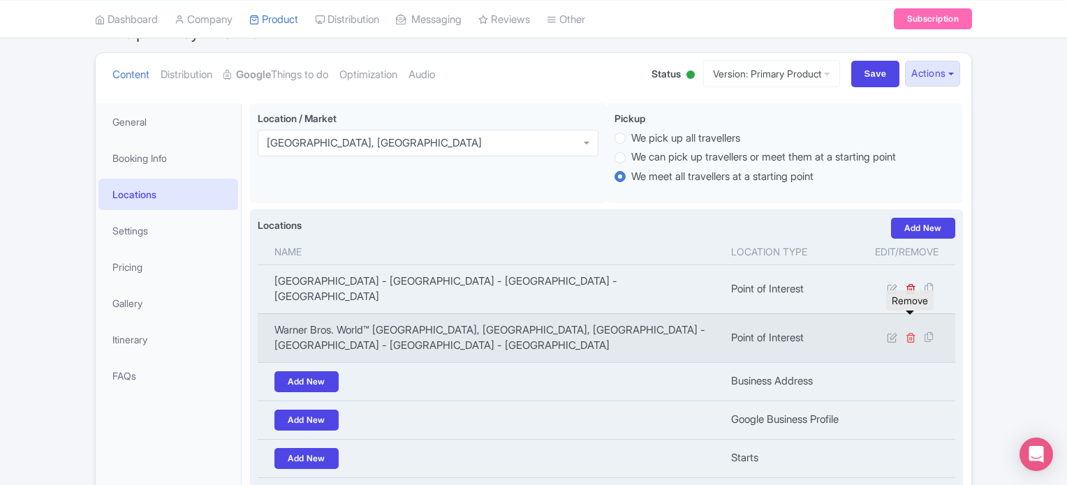
click at [911, 332] on icon at bounding box center [910, 337] width 10 height 10
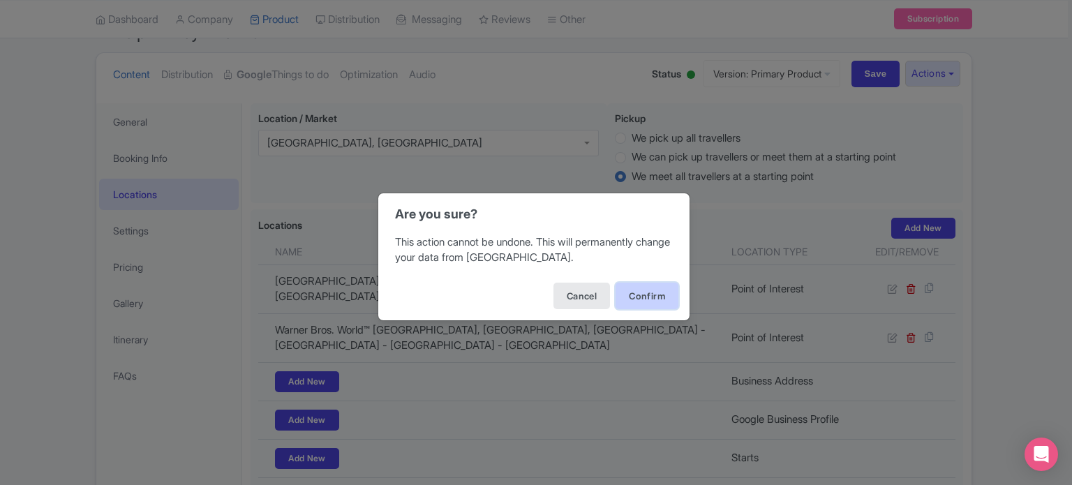
click at [651, 298] on button "Confirm" at bounding box center [647, 296] width 63 height 27
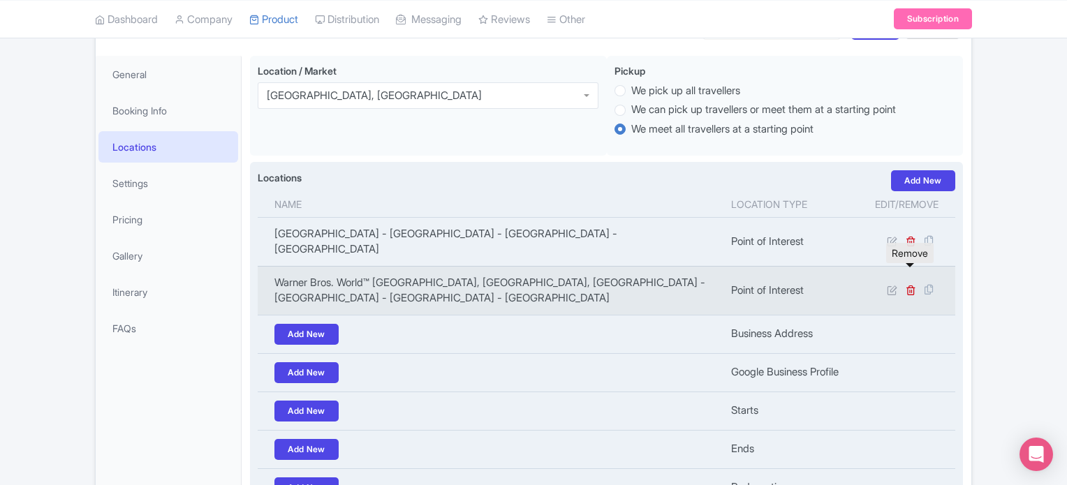
scroll to position [279, 0]
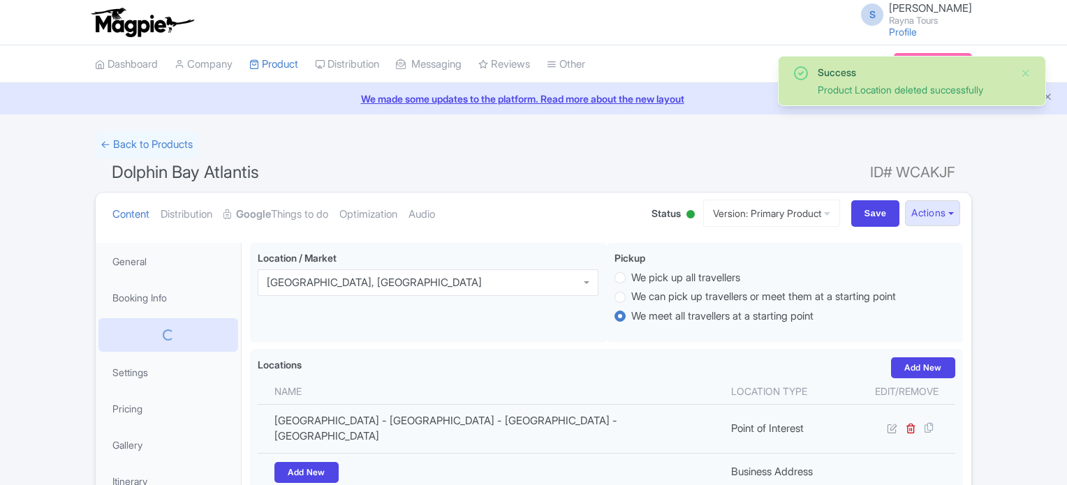
scroll to position [242, 0]
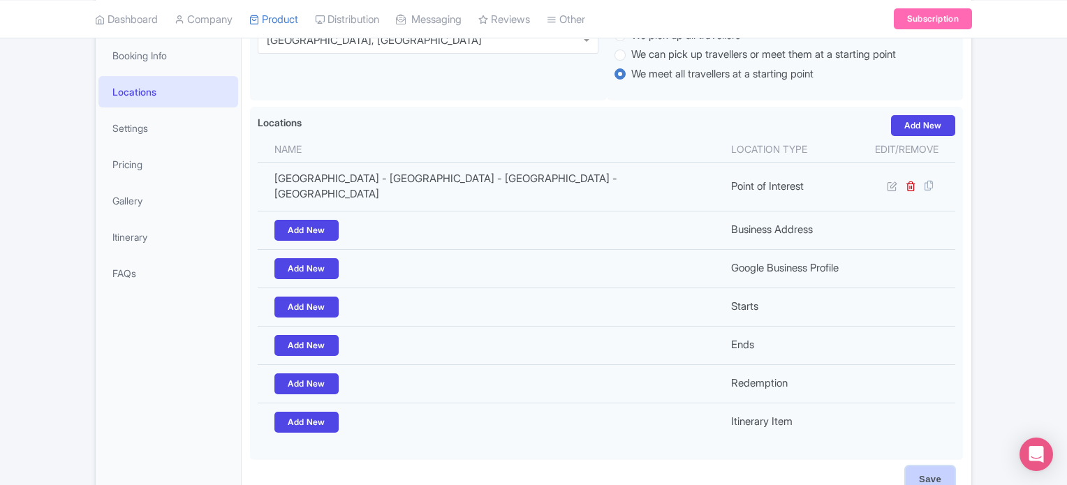
click at [927, 466] on input "Save" at bounding box center [929, 479] width 49 height 27
type input "Saving..."
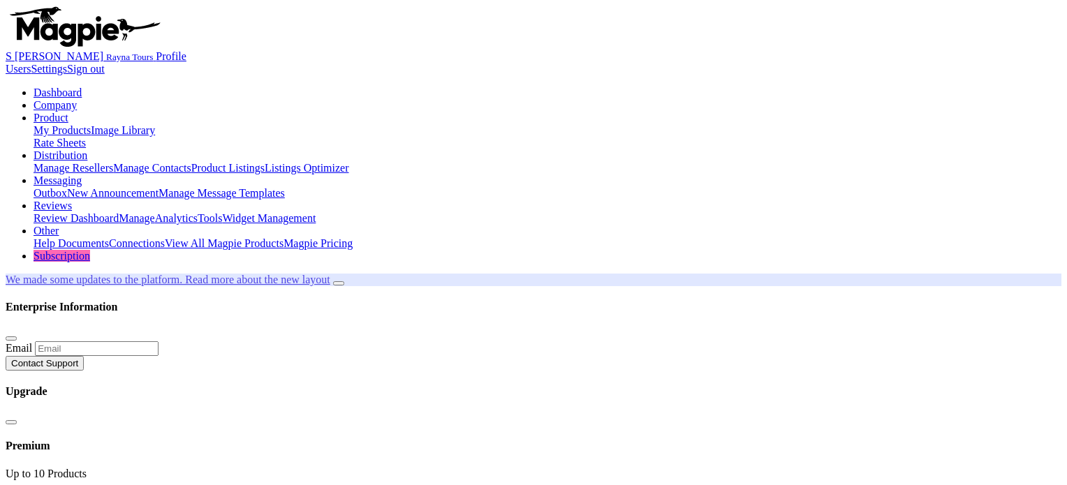
scroll to position [242, 0]
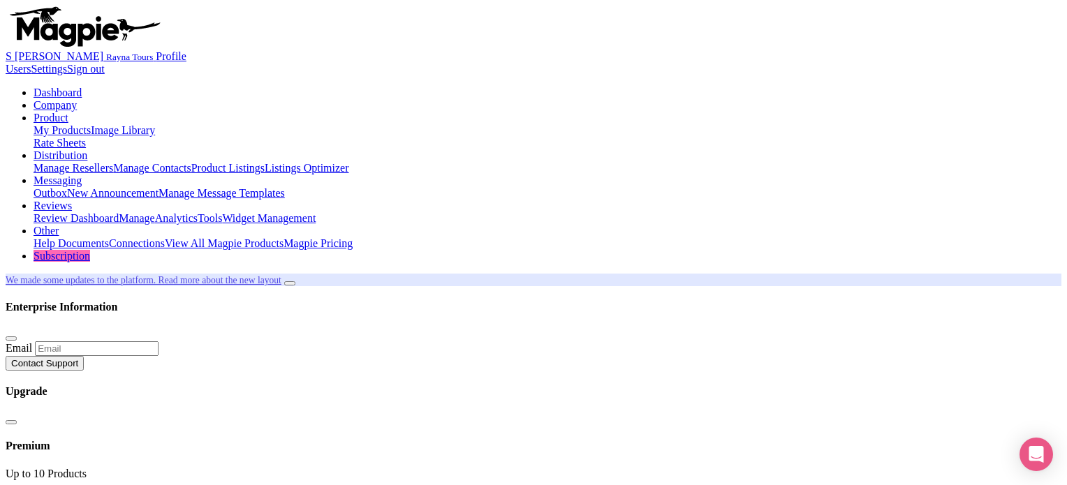
type input "hot"
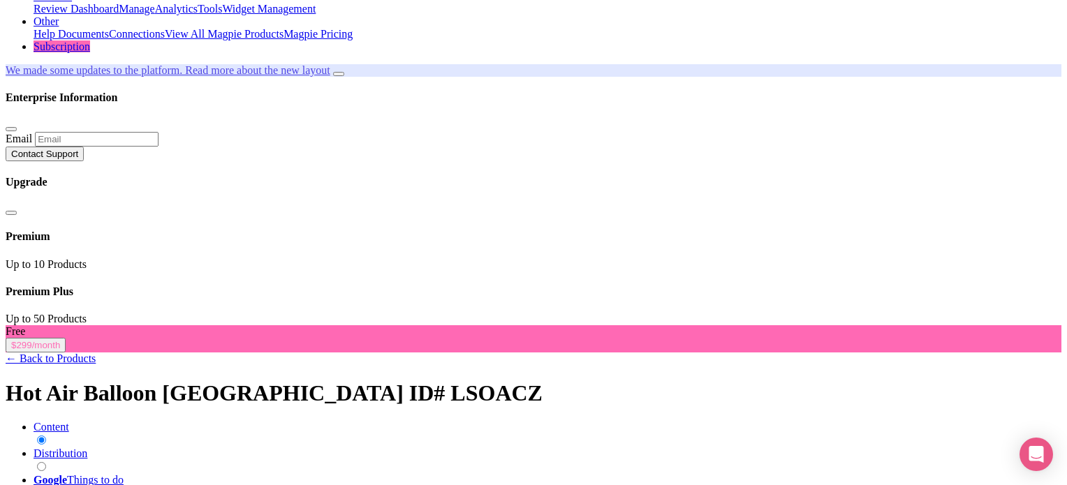
scroll to position [279, 0]
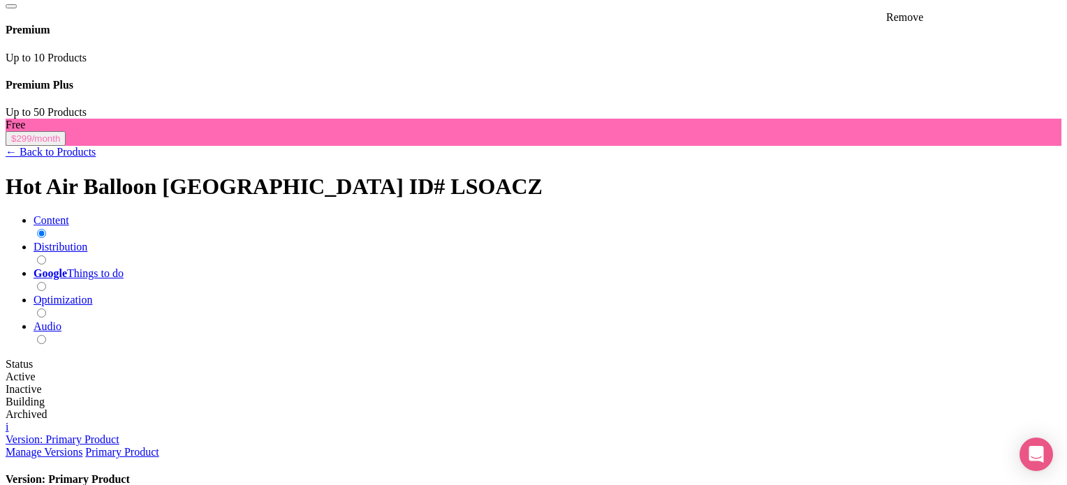
scroll to position [419, 0]
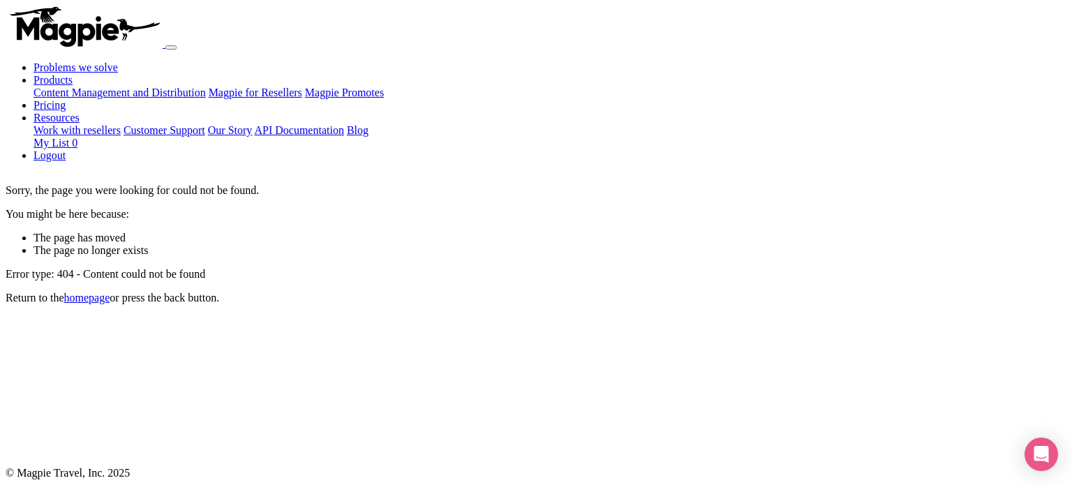
click at [110, 292] on link "homepage" at bounding box center [87, 298] width 46 height 12
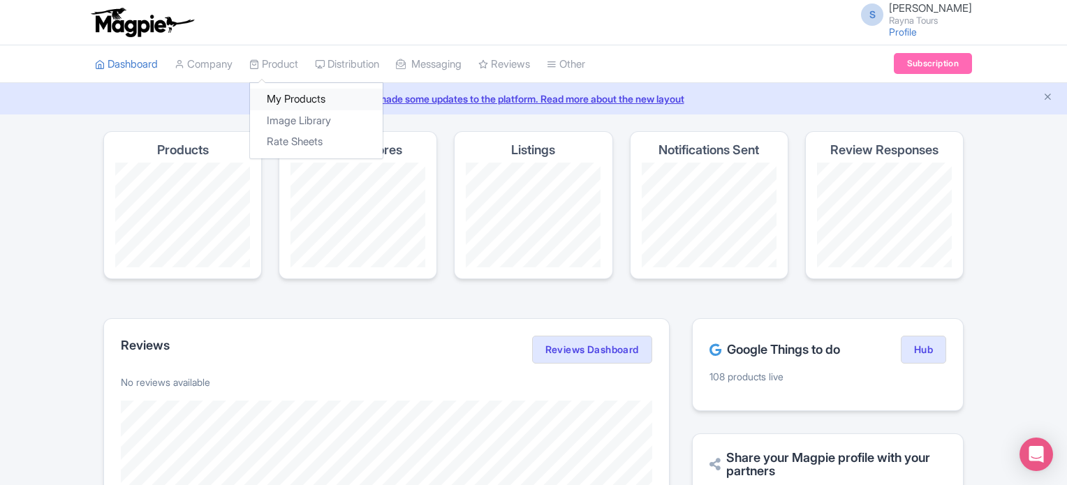
click at [283, 96] on link "My Products" at bounding box center [316, 100] width 133 height 22
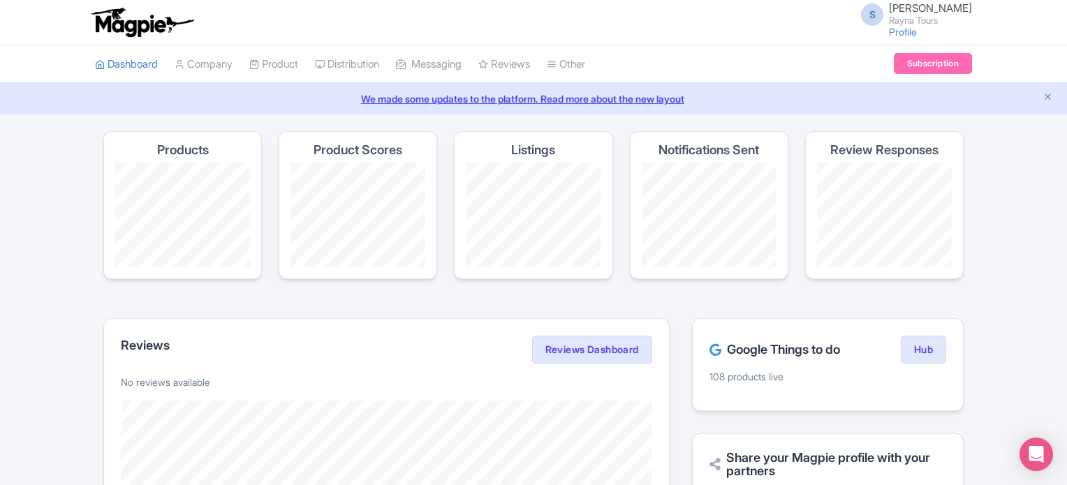
click at [756, 376] on p "108 products live" at bounding box center [827, 376] width 237 height 15
click at [762, 345] on h2 "Google Things to do" at bounding box center [774, 350] width 131 height 14
click at [695, 346] on div "Google Things to do Hub 108 products live" at bounding box center [828, 364] width 272 height 93
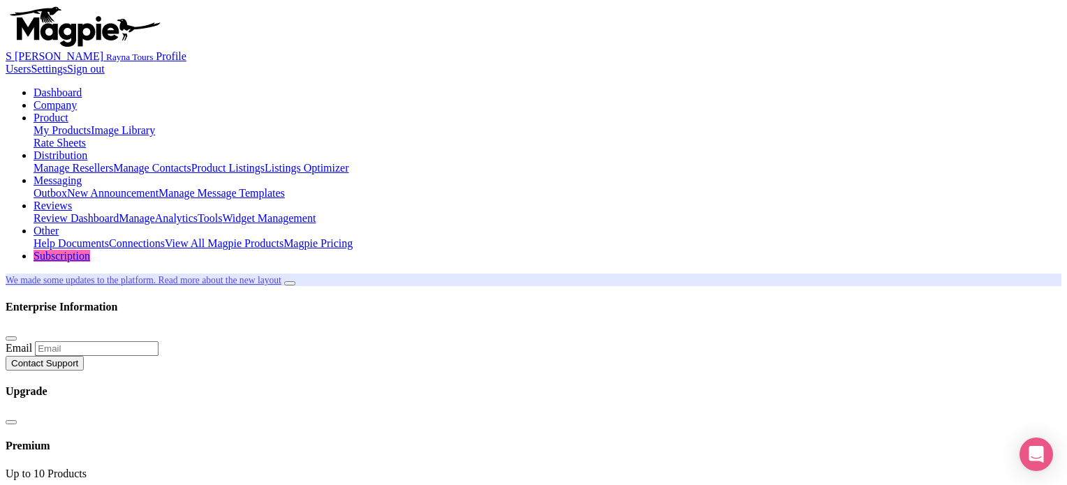
type input "dolph"
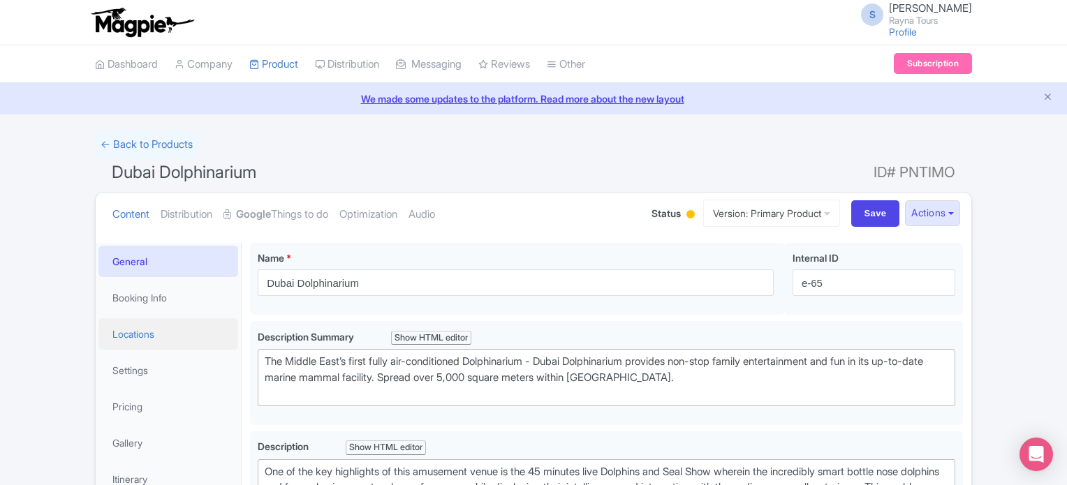
click at [154, 336] on link "Locations" at bounding box center [168, 333] width 140 height 31
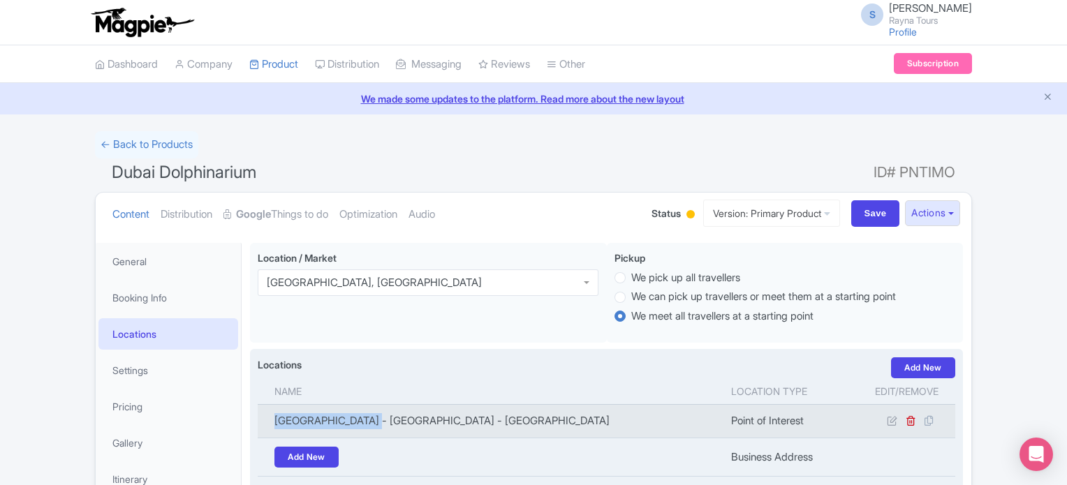
drag, startPoint x: 275, startPoint y: 422, endPoint x: 371, endPoint y: 424, distance: 96.3
click at [371, 424] on td "Dubai Dolphinarium - Street - Dubai - United Arab Emirates" at bounding box center [490, 421] width 465 height 34
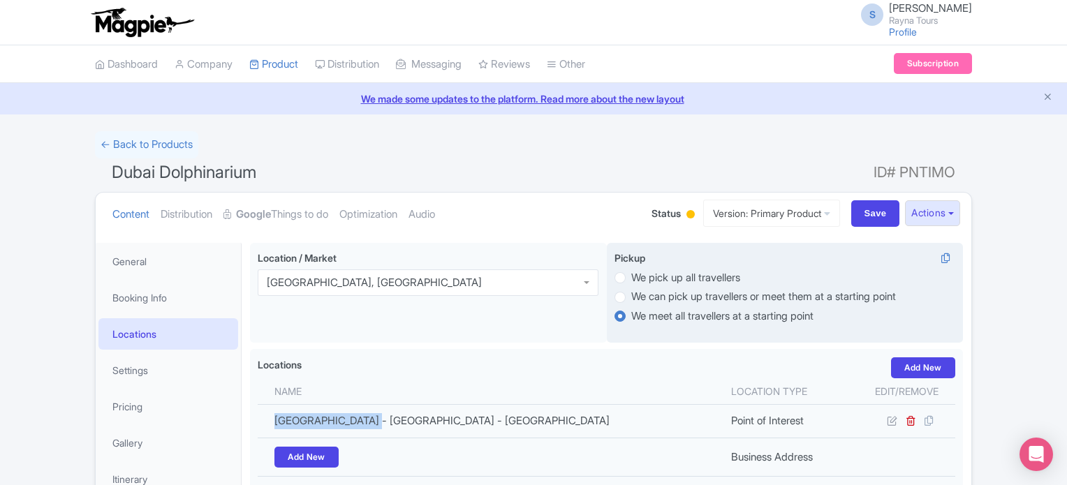
copy td "Dubai Dolphinarium"
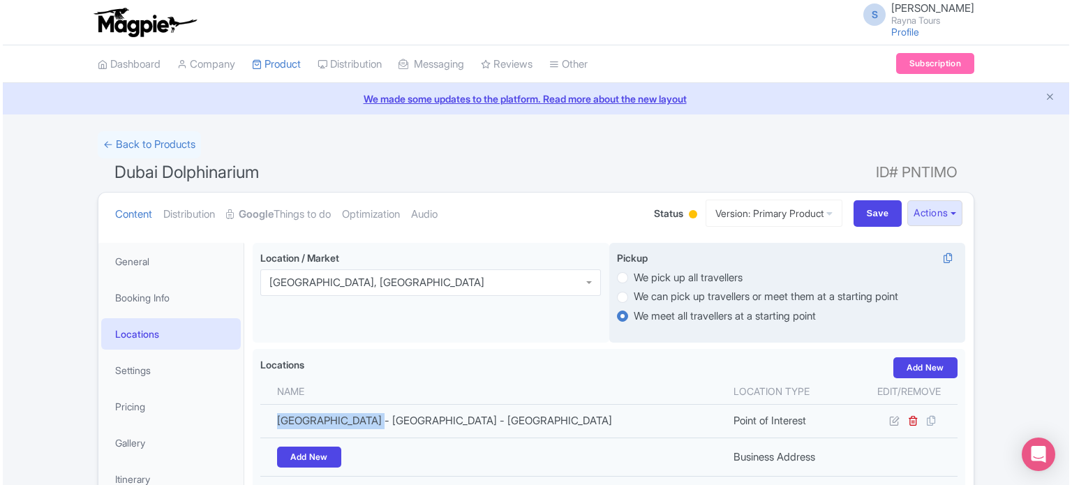
scroll to position [140, 0]
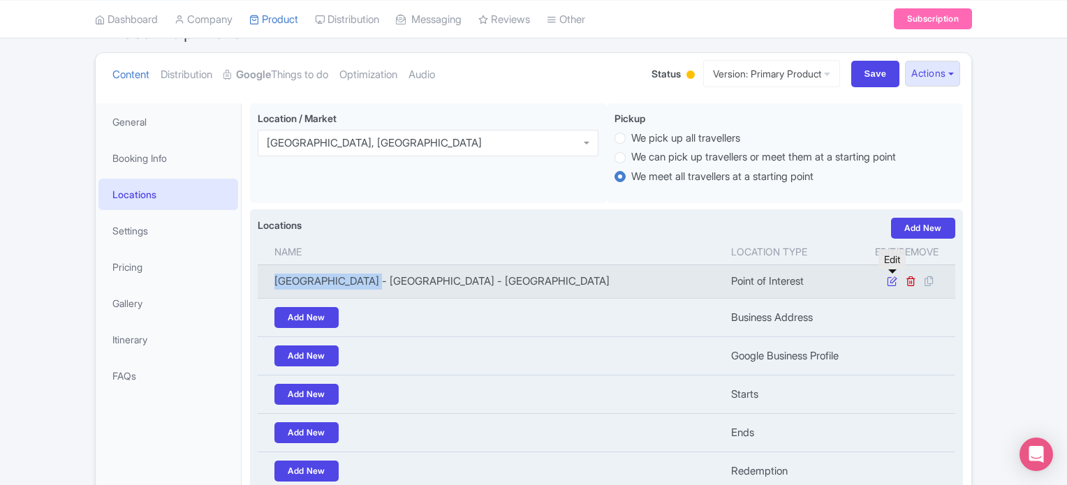
click at [890, 281] on icon at bounding box center [891, 281] width 10 height 10
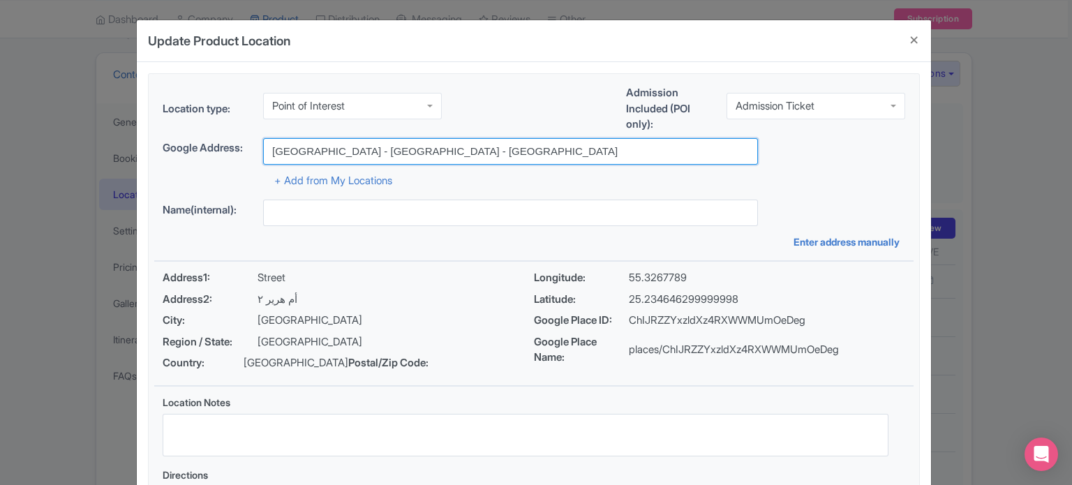
click at [408, 144] on input "Dubai Dolphinarium - Street - Dubai - United Arab Emirates" at bounding box center [510, 151] width 495 height 27
paste input "Building - Riyadh Street, Inside the Creek Park Gate 1 - Dubai Dolphinarium Bui…"
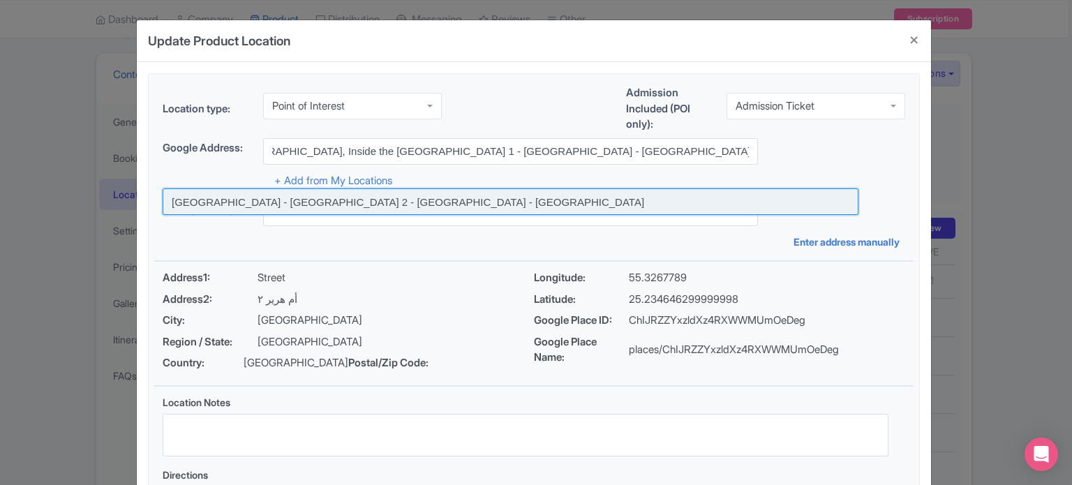
click at [470, 205] on input at bounding box center [511, 201] width 696 height 27
type input "Dubai Dolphinarium - Street - Umm Hurair 2 - Dubai - United Arab Emirates"
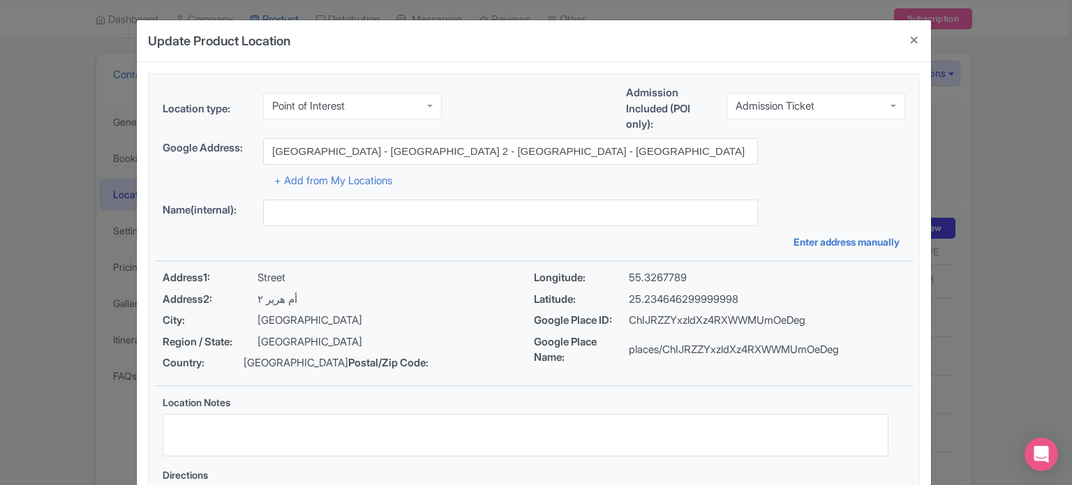
type input "Dubai Dolphinarium - Street - Umm Hurair 2 - Dubai - United Arab Emirates"
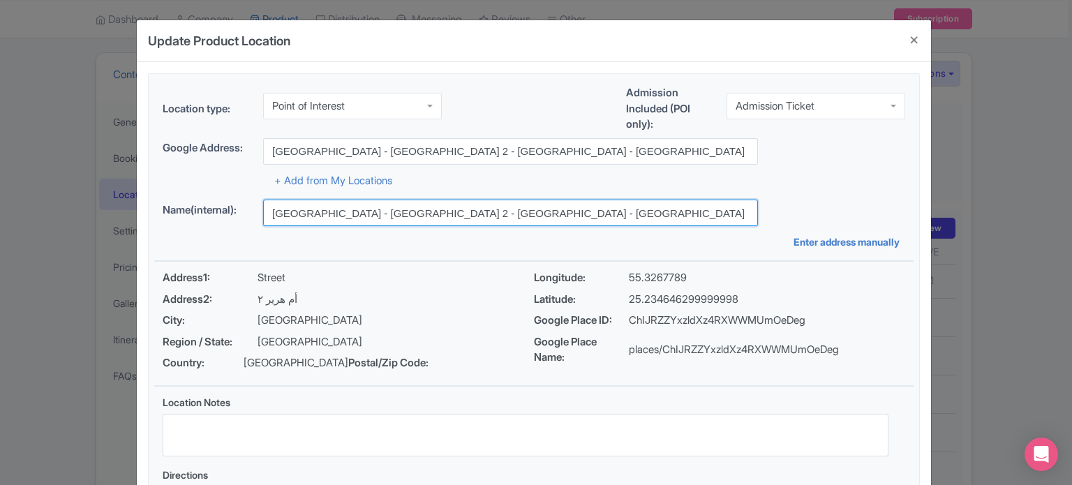
click at [611, 217] on input "Dubai Dolphinarium - Street - Umm Hurair 2 - Dubai - United Arab Emirates" at bounding box center [510, 213] width 495 height 27
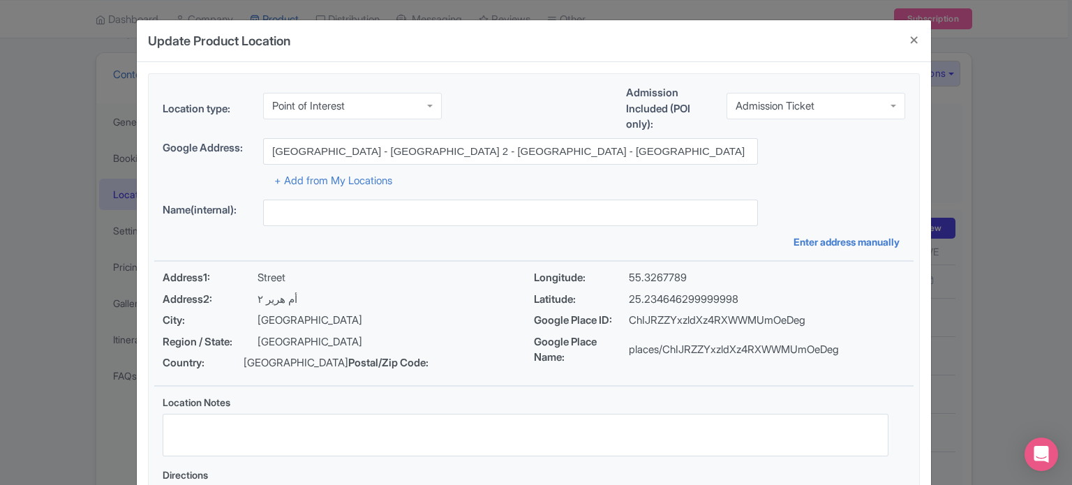
click at [807, 186] on div "+ Add from My Locations" at bounding box center [534, 177] width 743 height 24
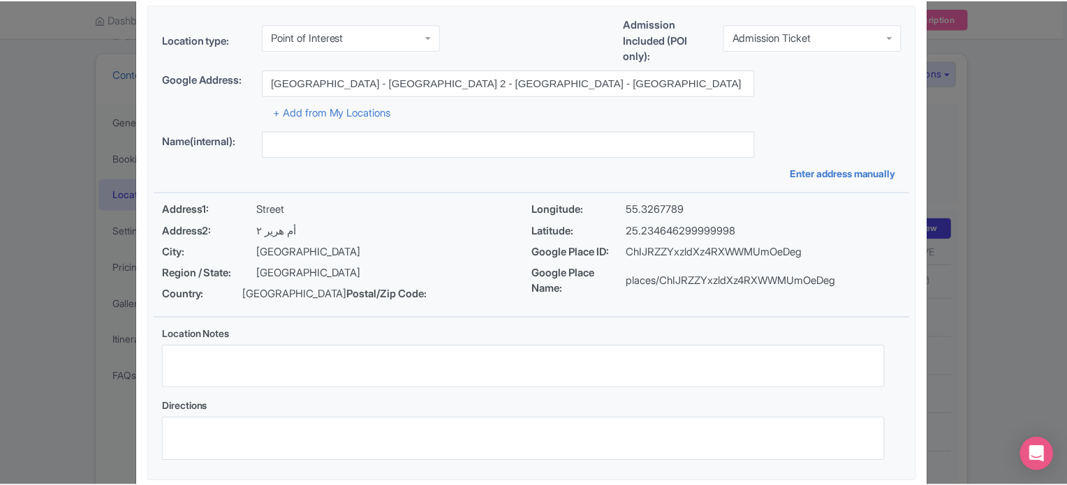
scroll to position [161, 0]
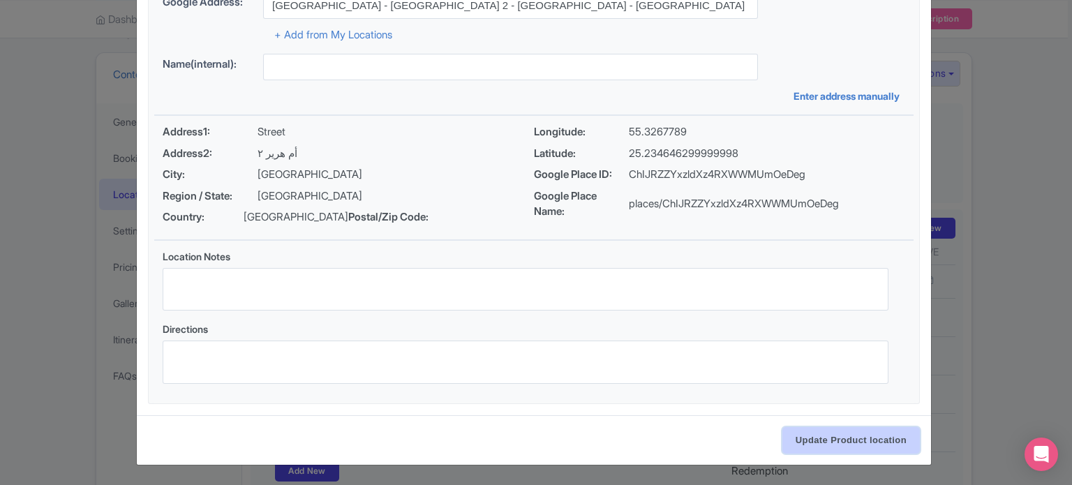
click at [851, 447] on input "Update Product location" at bounding box center [851, 440] width 138 height 27
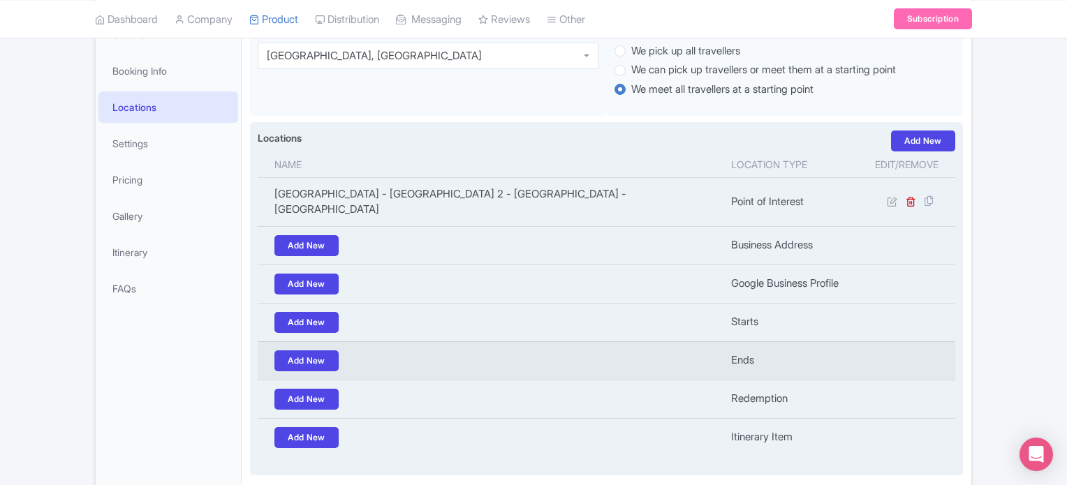
scroll to position [310, 0]
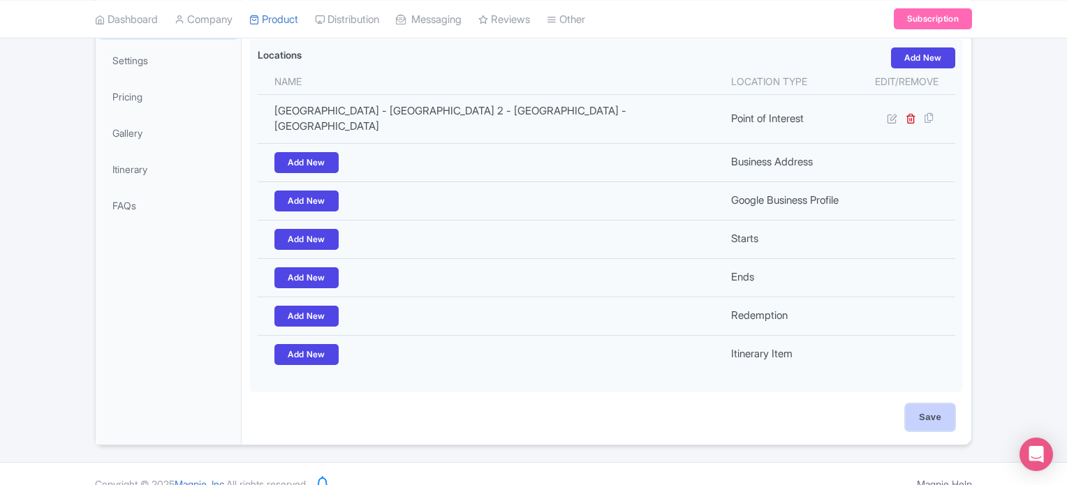
click at [934, 404] on input "Save" at bounding box center [929, 417] width 49 height 27
type input "Update Product"
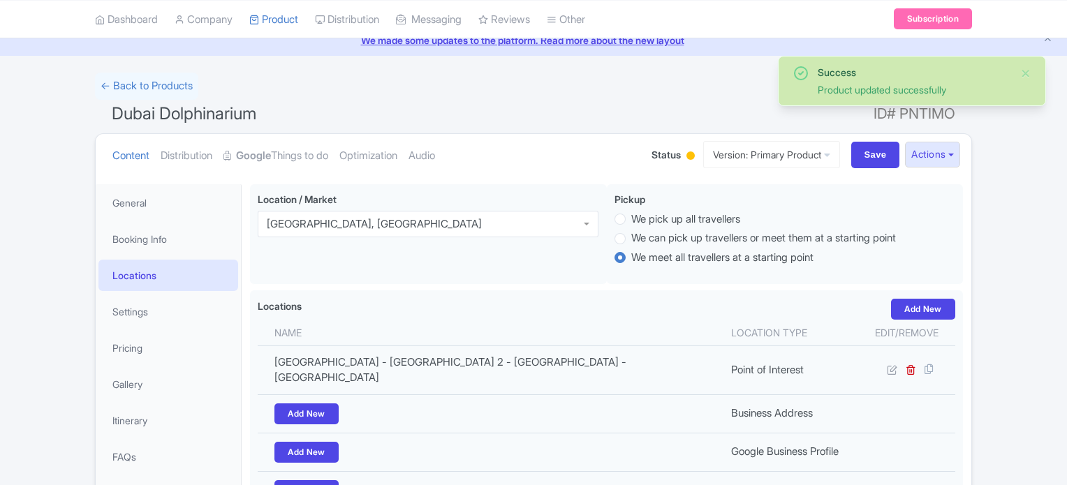
scroll to position [33, 0]
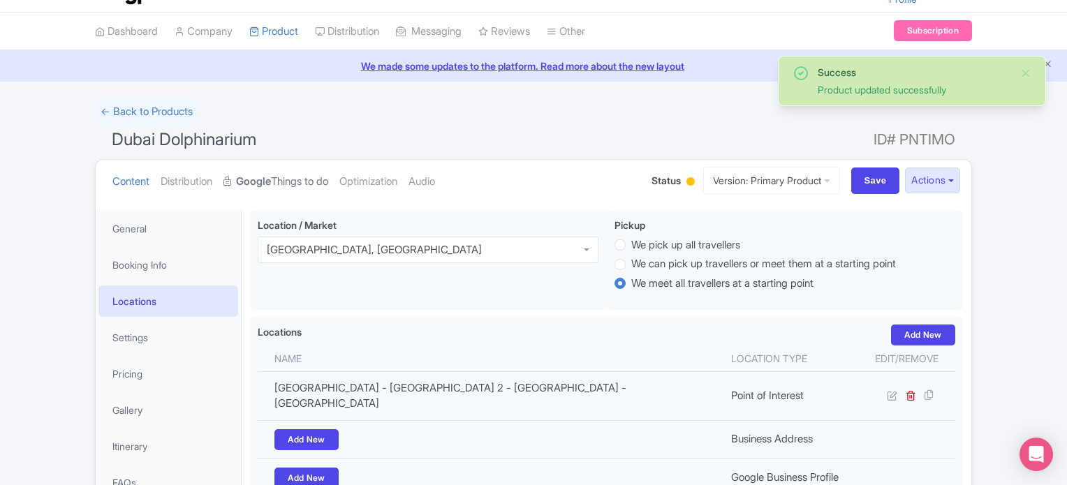
click at [292, 180] on link "Google Things to do" at bounding box center [275, 182] width 105 height 44
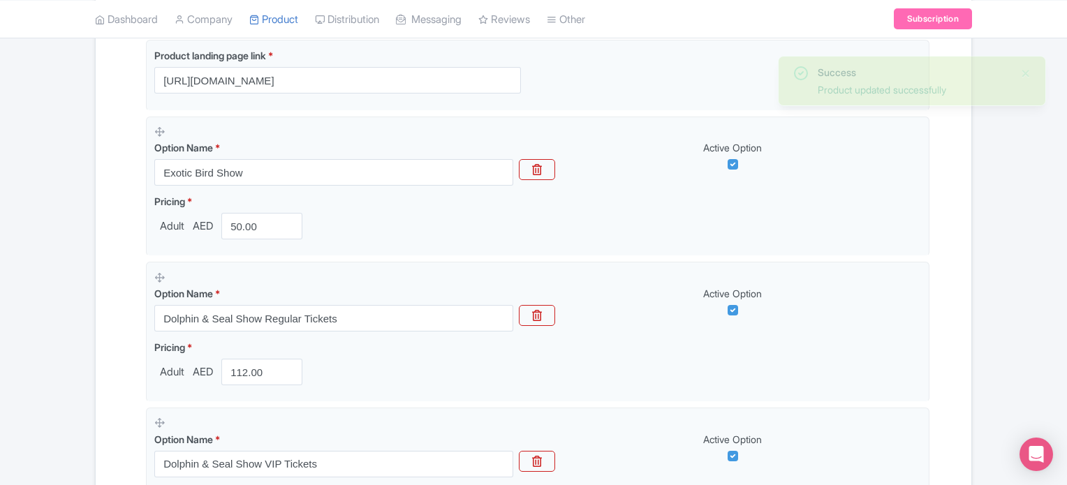
scroll to position [636, 0]
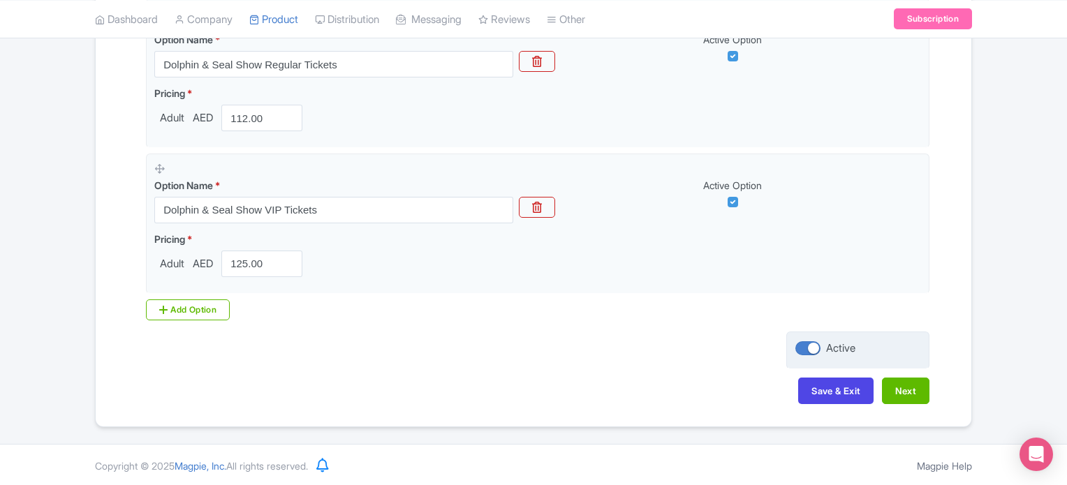
click at [810, 346] on div at bounding box center [807, 348] width 25 height 14
click at [804, 346] on input "Active" at bounding box center [799, 348] width 9 height 9
click at [815, 348] on div at bounding box center [807, 348] width 25 height 14
click at [804, 348] on input "InActive" at bounding box center [799, 348] width 9 height 9
checkbox input "true"
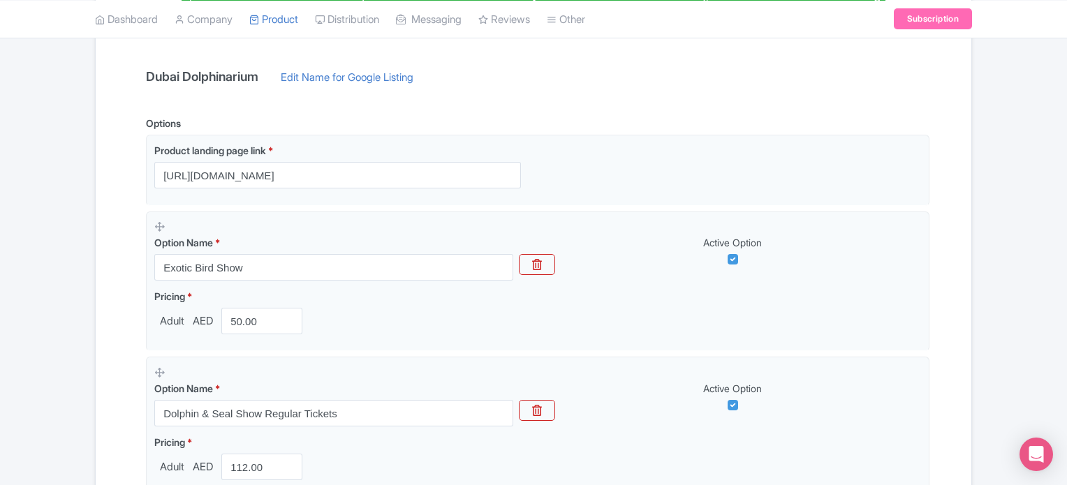
scroll to position [217, 0]
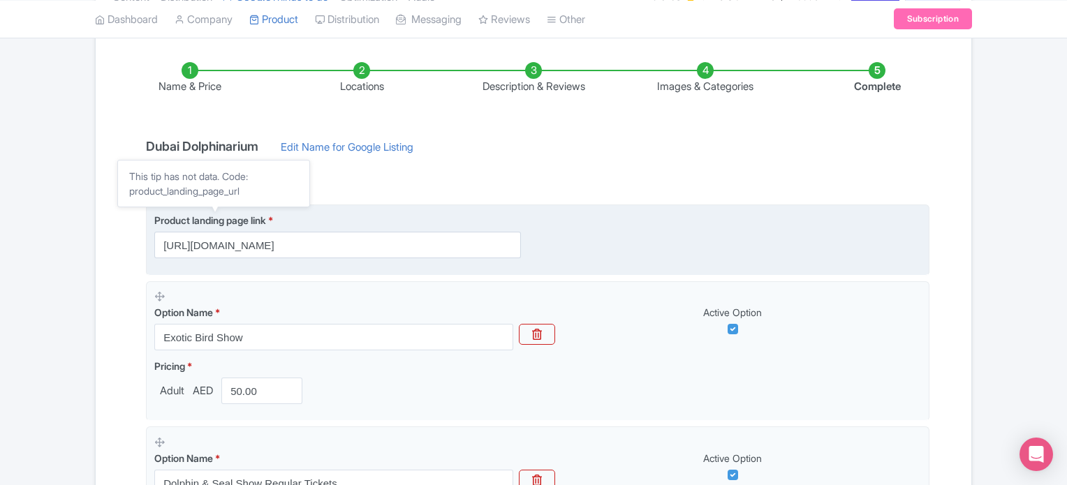
click at [206, 221] on span "Product landing page link" at bounding box center [210, 220] width 112 height 12
click at [652, 227] on div "Product landing page link * [URL][DOMAIN_NAME]" at bounding box center [537, 235] width 766 height 45
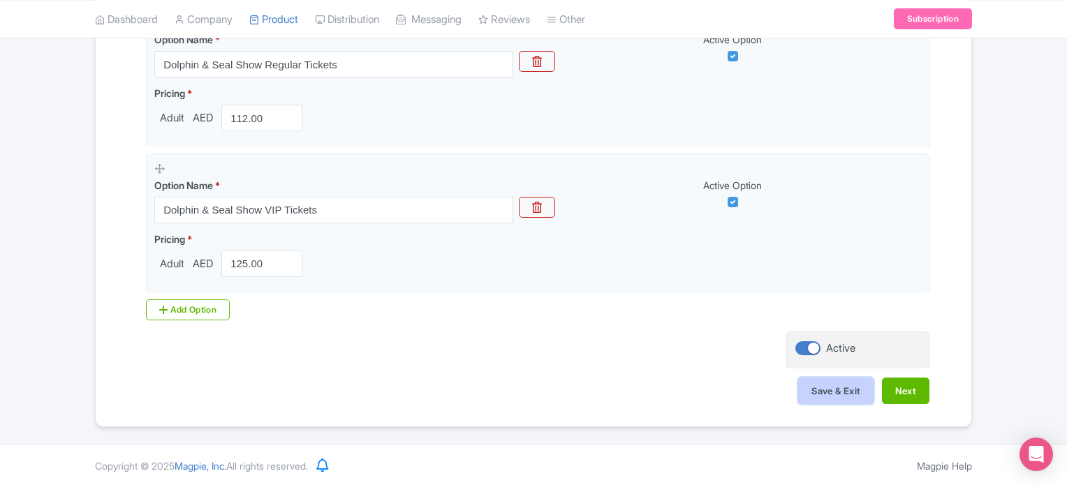
click at [822, 389] on button "Save & Exit" at bounding box center [835, 391] width 75 height 27
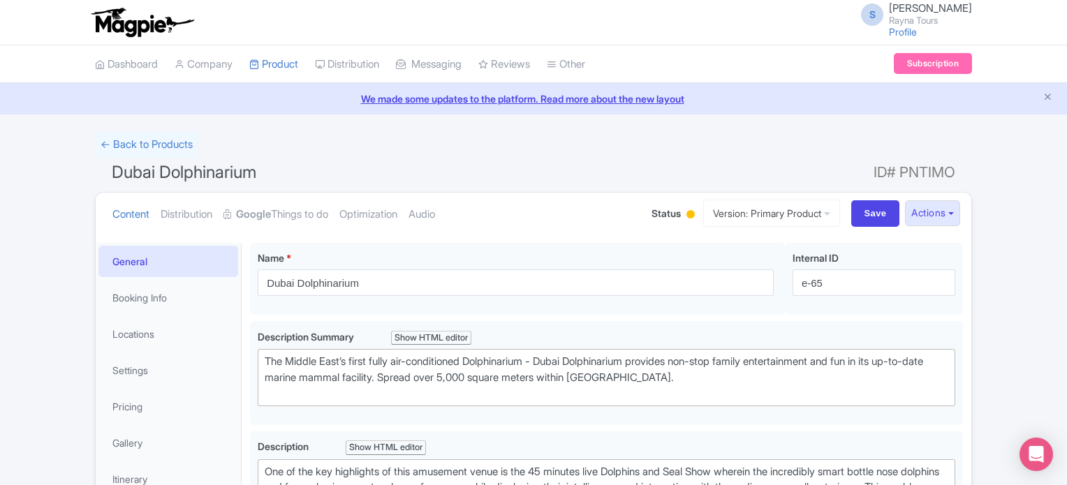
click at [165, 172] on span "Dubai Dolphinarium" at bounding box center [184, 172] width 144 height 20
click at [440, 175] on h1 "Dubai Dolphinarium ID# PNTIMO" at bounding box center [533, 175] width 877 height 34
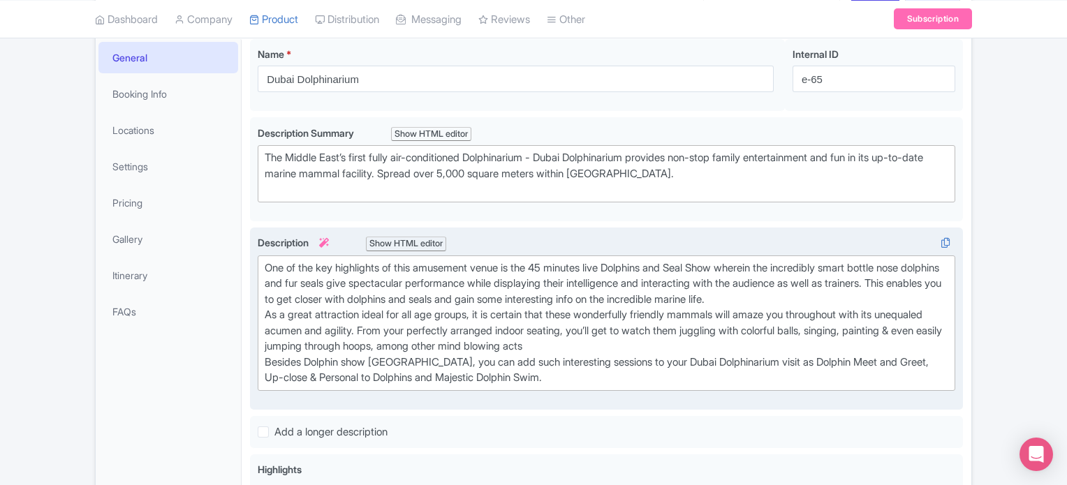
scroll to position [46, 0]
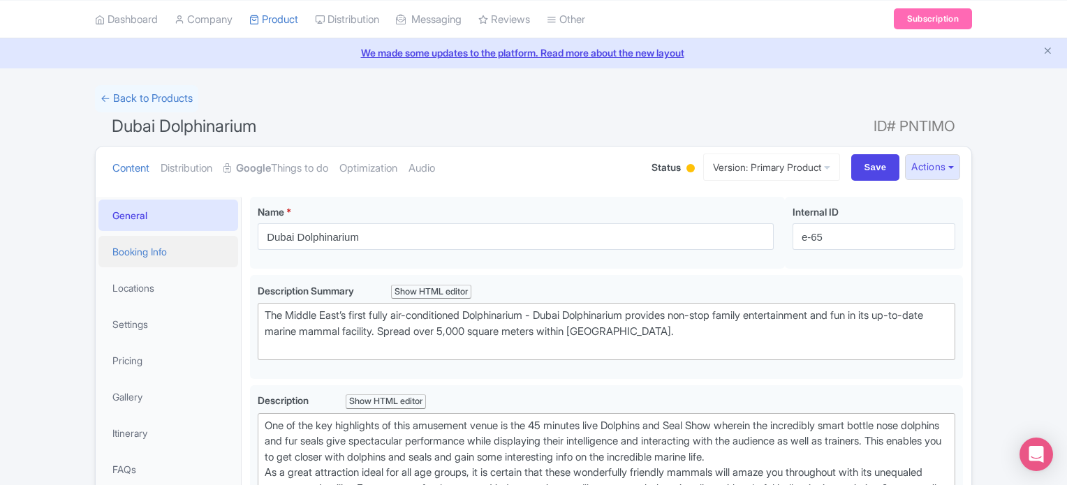
click at [138, 251] on link "Booking Info" at bounding box center [168, 251] width 140 height 31
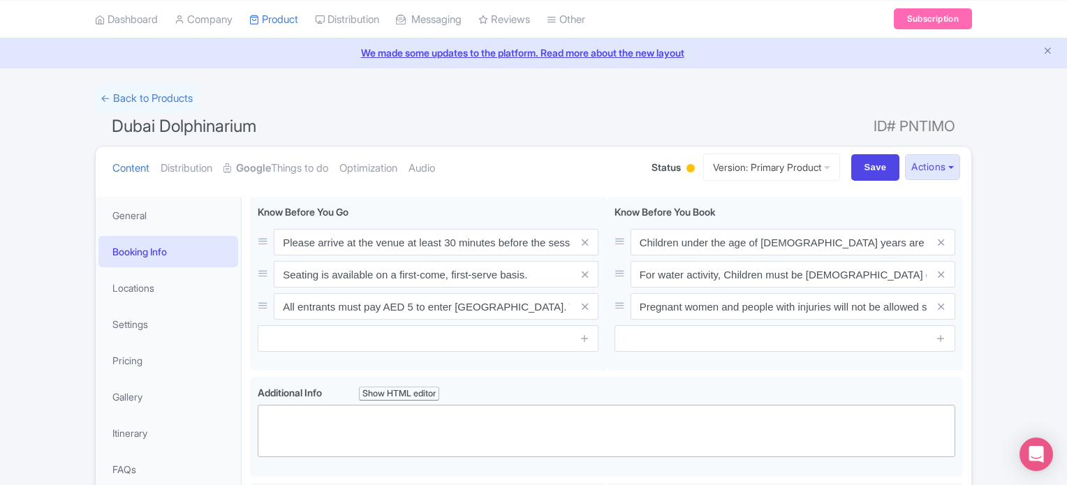
click at [686, 168] on div at bounding box center [690, 168] width 8 height 8
click at [648, 192] on div "Active" at bounding box center [655, 193] width 82 height 27
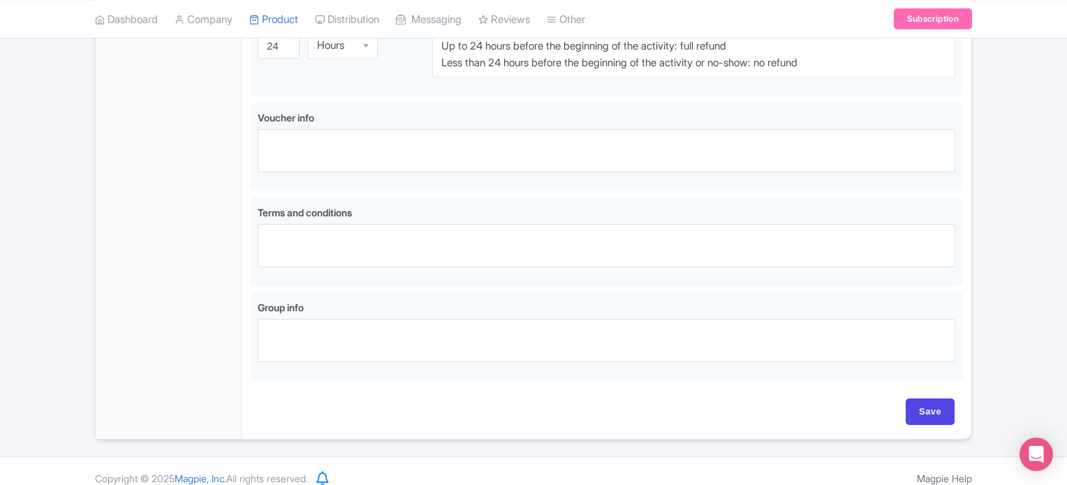
scroll to position [838, 0]
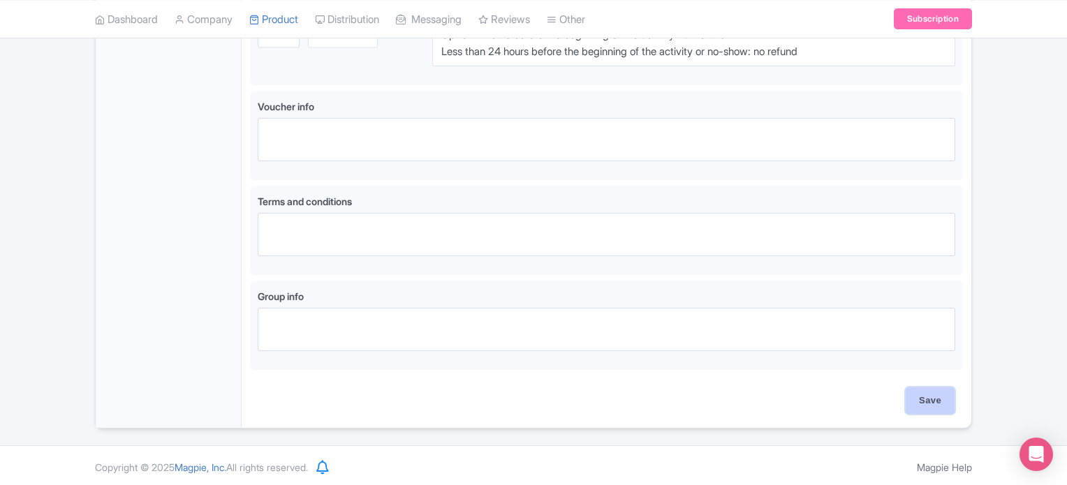
click at [925, 399] on input "Save" at bounding box center [929, 400] width 49 height 27
type input "Saving..."
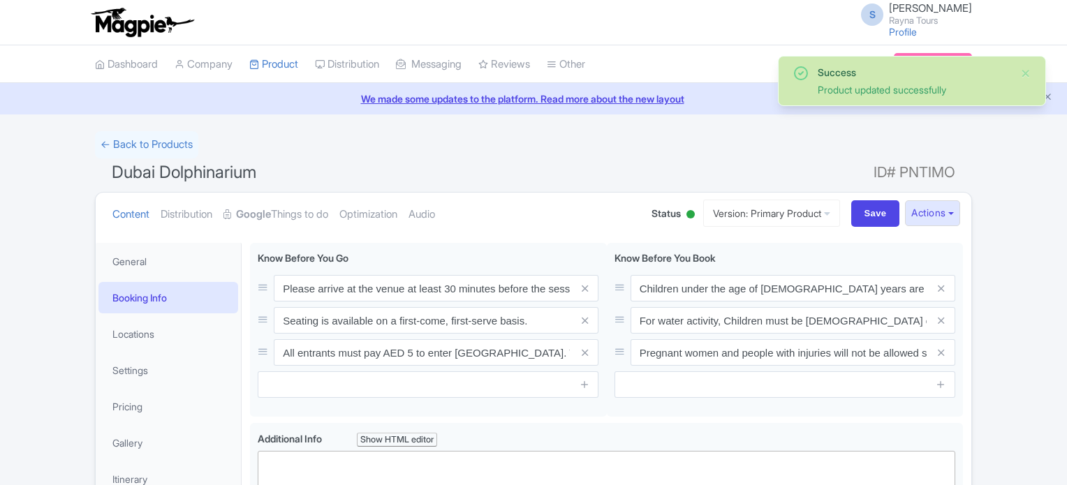
scroll to position [242, 0]
